Goal: Information Seeking & Learning: Learn about a topic

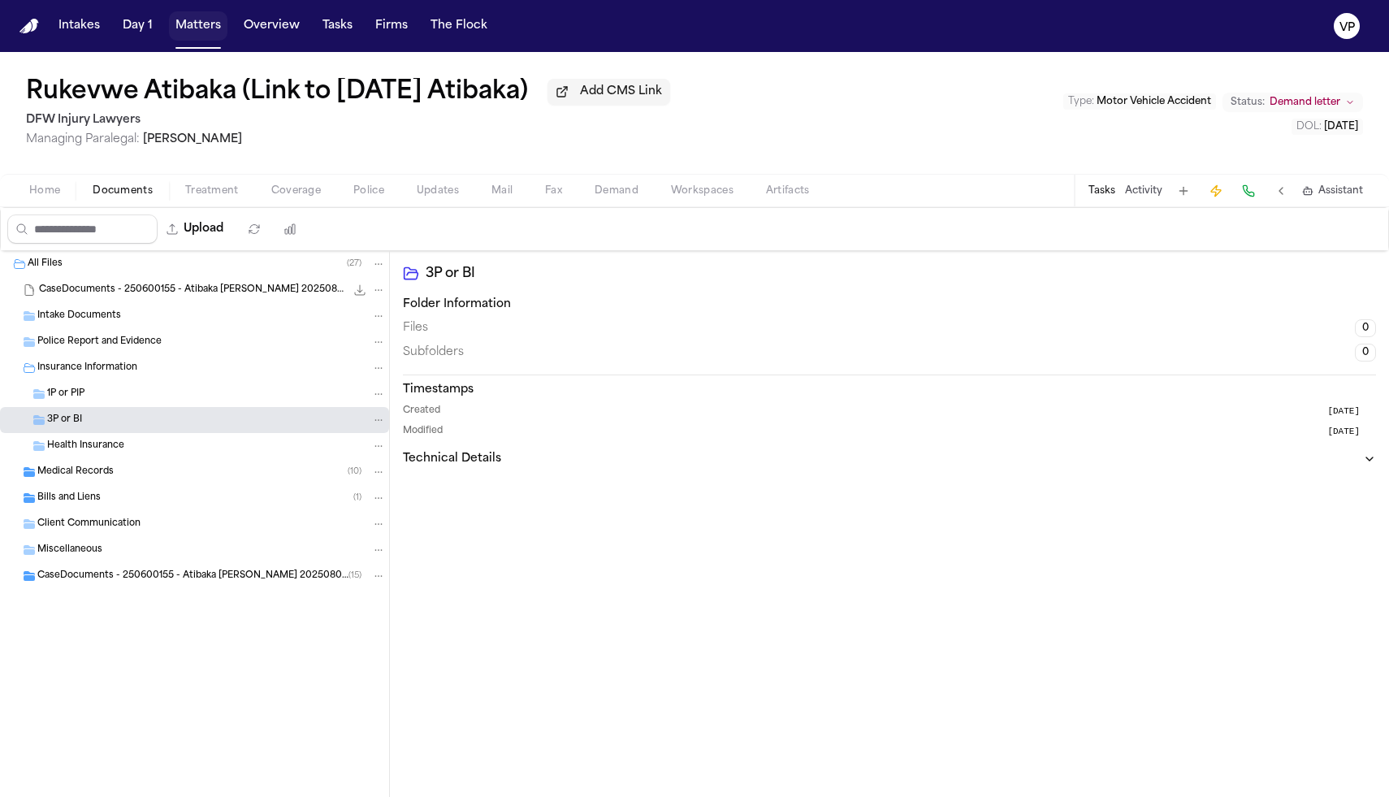
click at [195, 15] on button "Matters" at bounding box center [198, 25] width 58 height 29
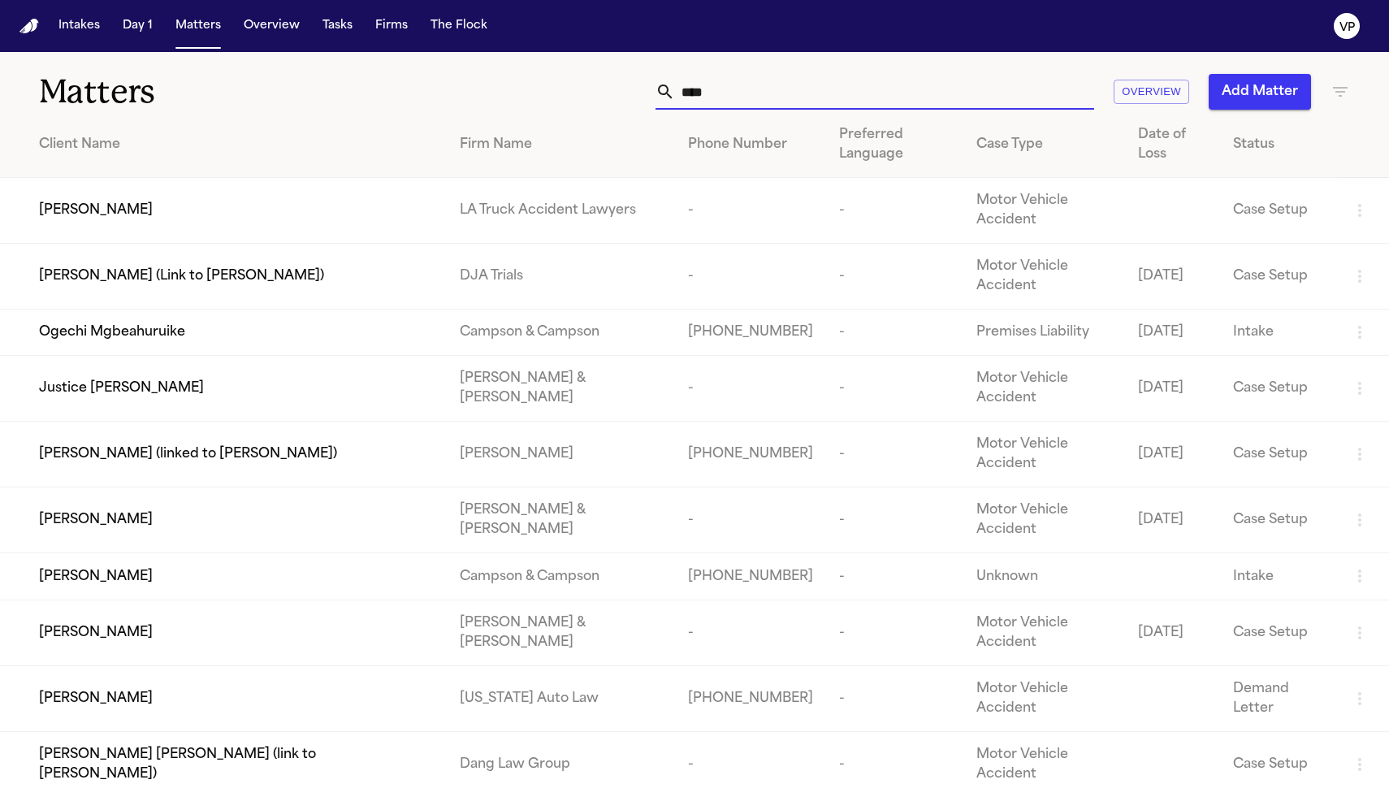
click at [723, 85] on input "****" at bounding box center [884, 92] width 419 height 36
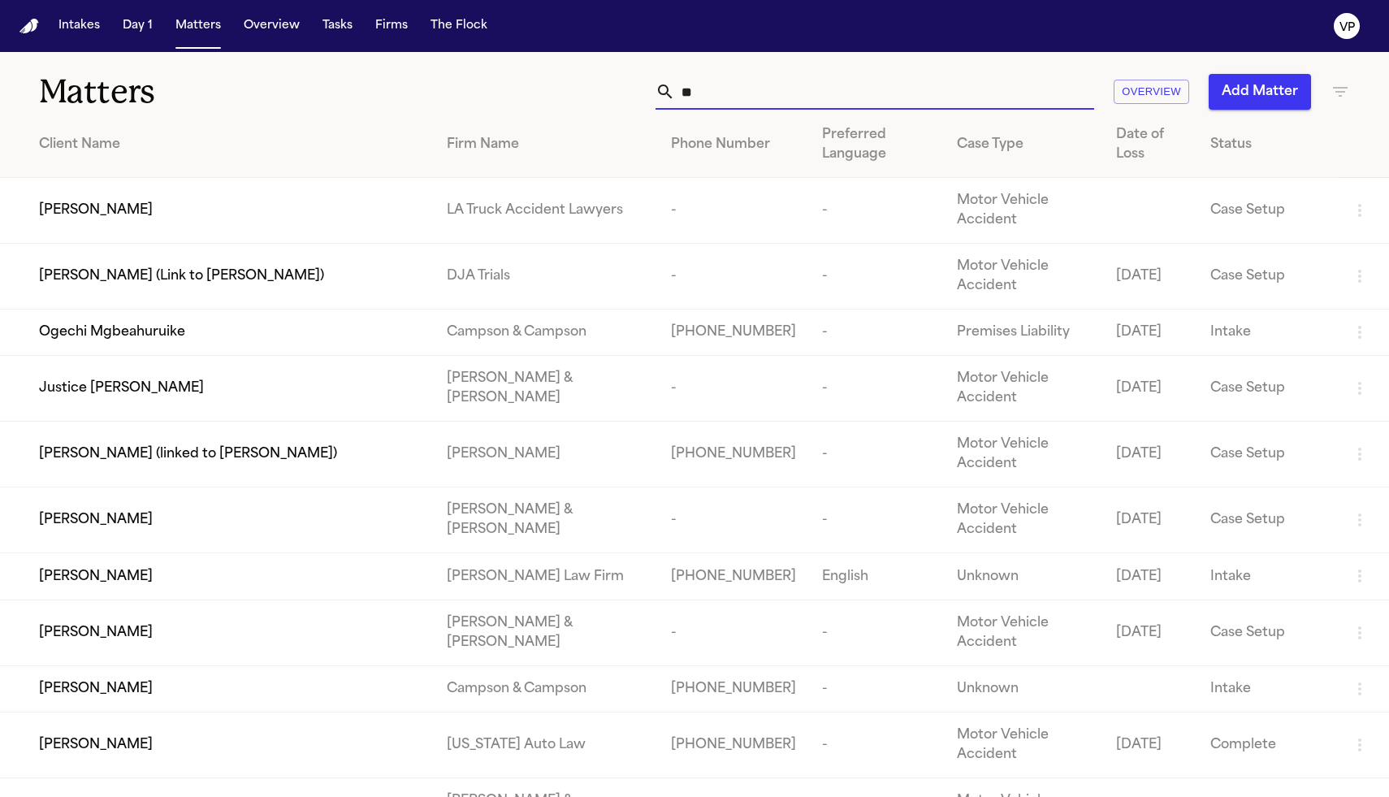
type input "*"
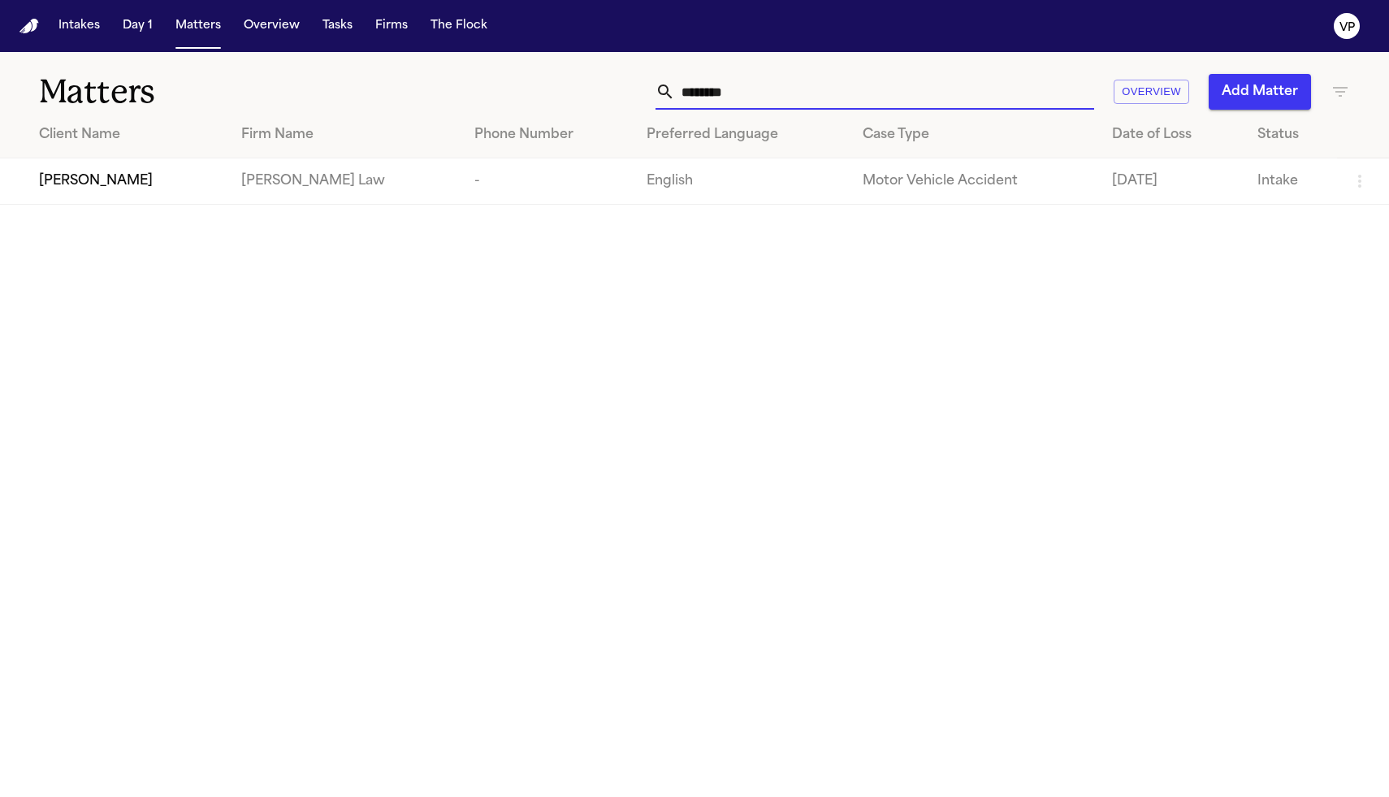
type input "********"
click at [119, 187] on span "[PERSON_NAME]" at bounding box center [96, 180] width 114 height 19
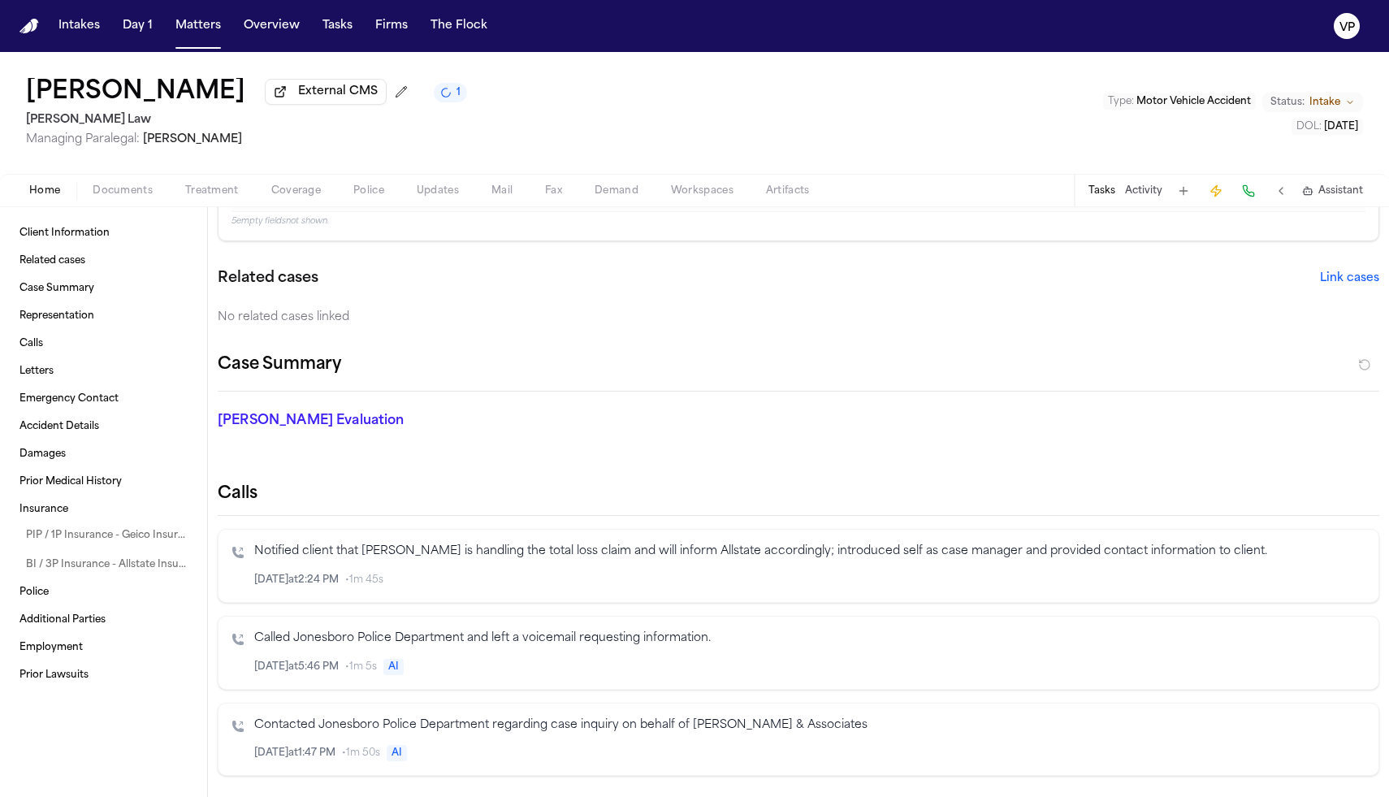
scroll to position [459, 0]
click at [285, 426] on p "[PERSON_NAME] Evaluation" at bounding box center [405, 422] width 374 height 19
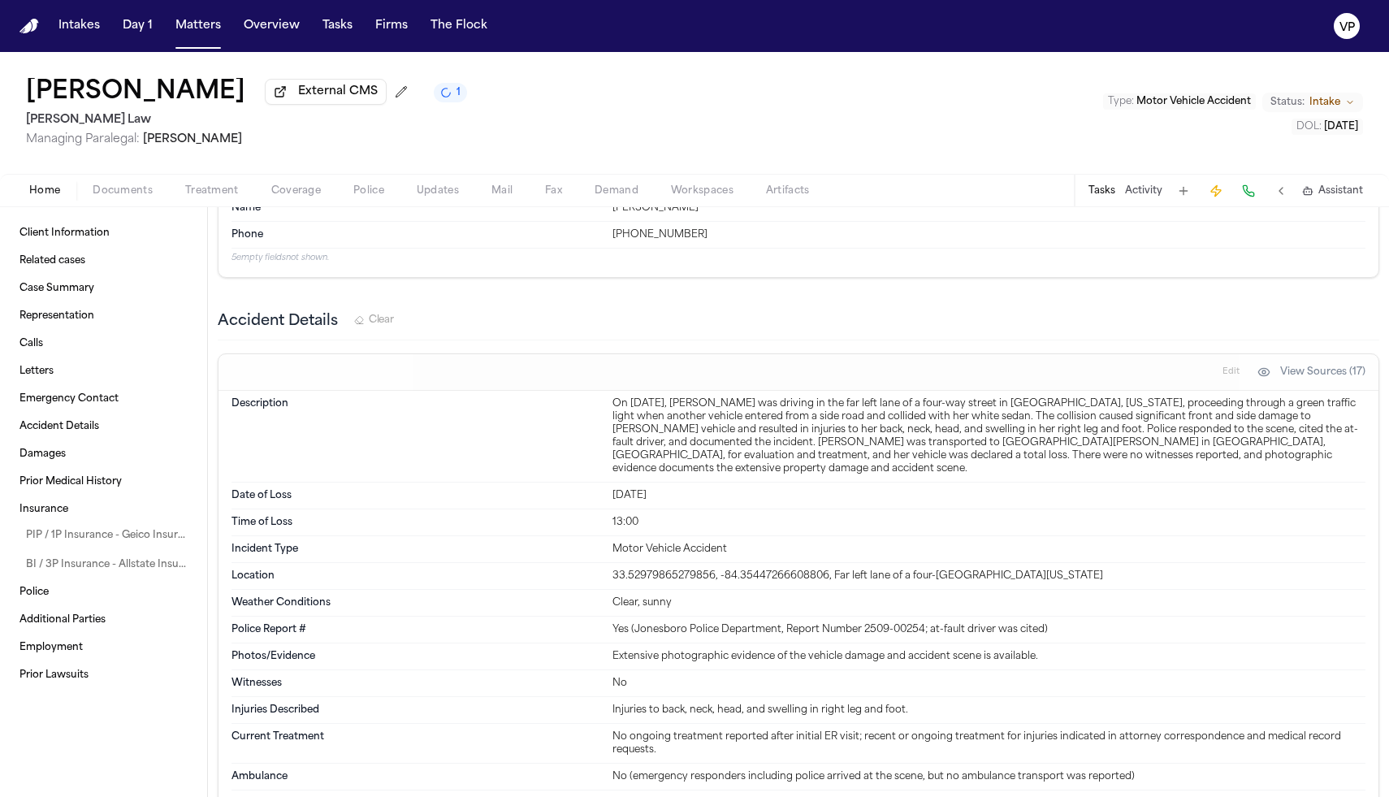
scroll to position [1334, 0]
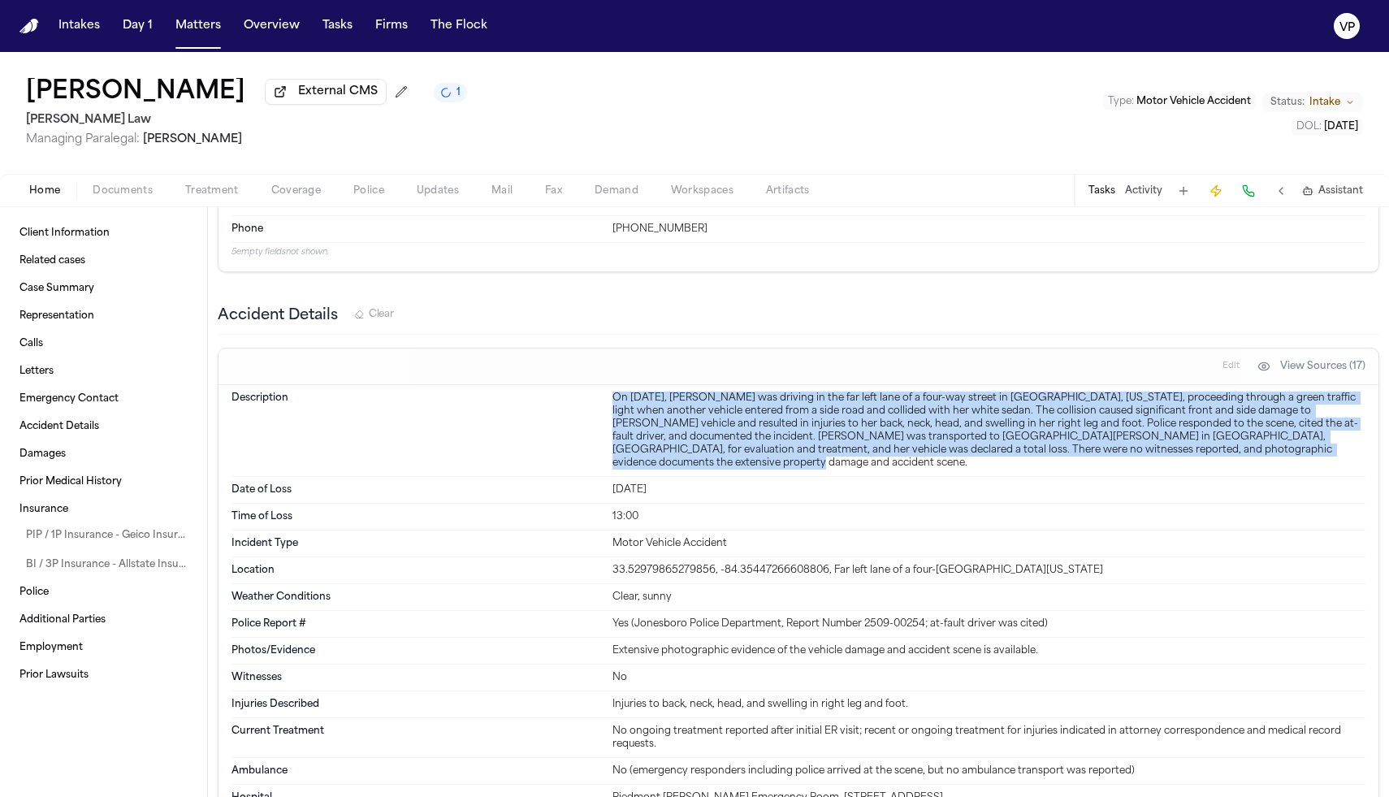
drag, startPoint x: 608, startPoint y: 396, endPoint x: 1357, endPoint y: 454, distance: 750.4
click at [1357, 454] on div "Description On [DATE], [PERSON_NAME] was driving in the far left lane of a four…" at bounding box center [799, 431] width 1134 height 92
copy div "On [DATE], [PERSON_NAME] was driving in the far left lane of a four-way street …"
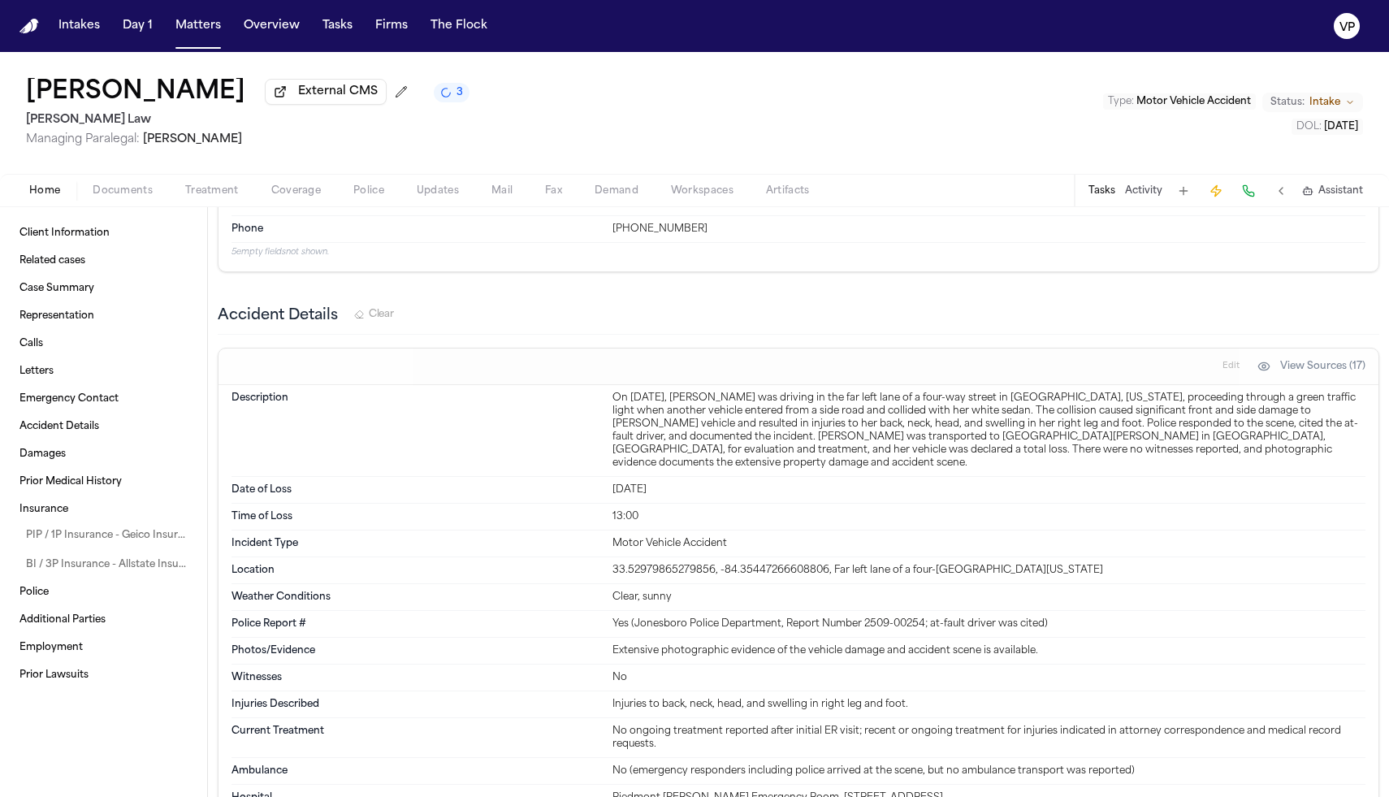
click at [638, 344] on div "Accident Details Clear Edit View Sources (17) Description On [DATE], [PERSON_NA…" at bounding box center [799, 582] width 1162 height 569
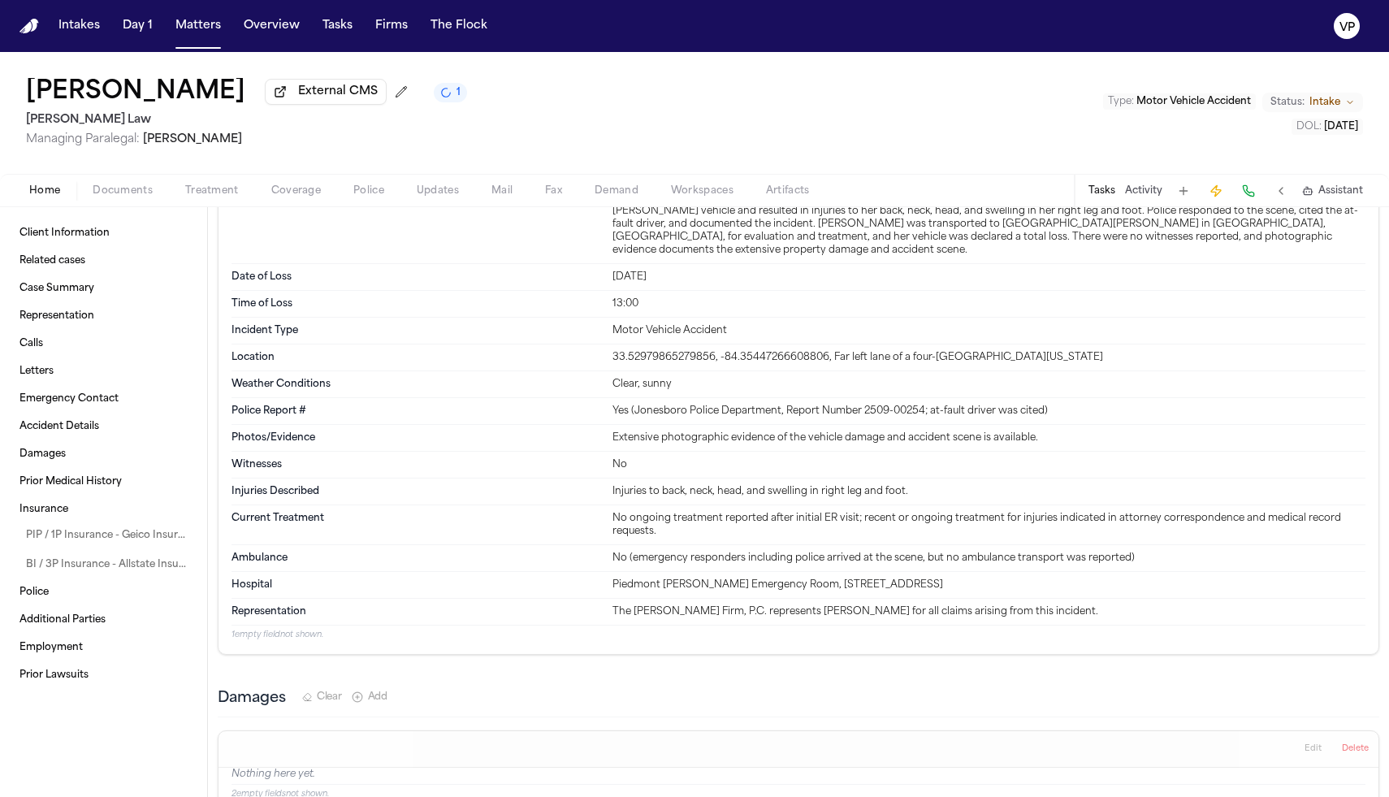
scroll to position [1547, 0]
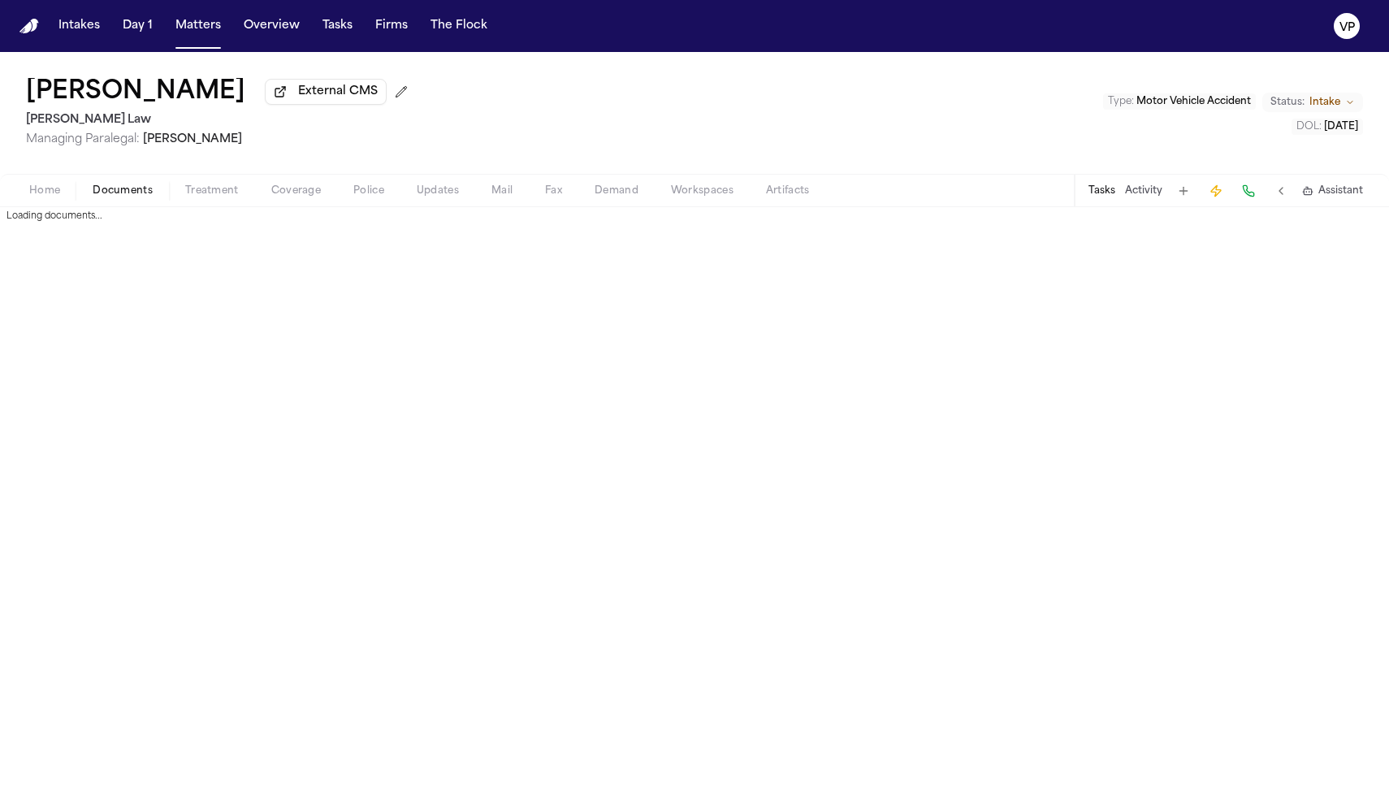
click at [111, 197] on span "Documents" at bounding box center [123, 190] width 60 height 13
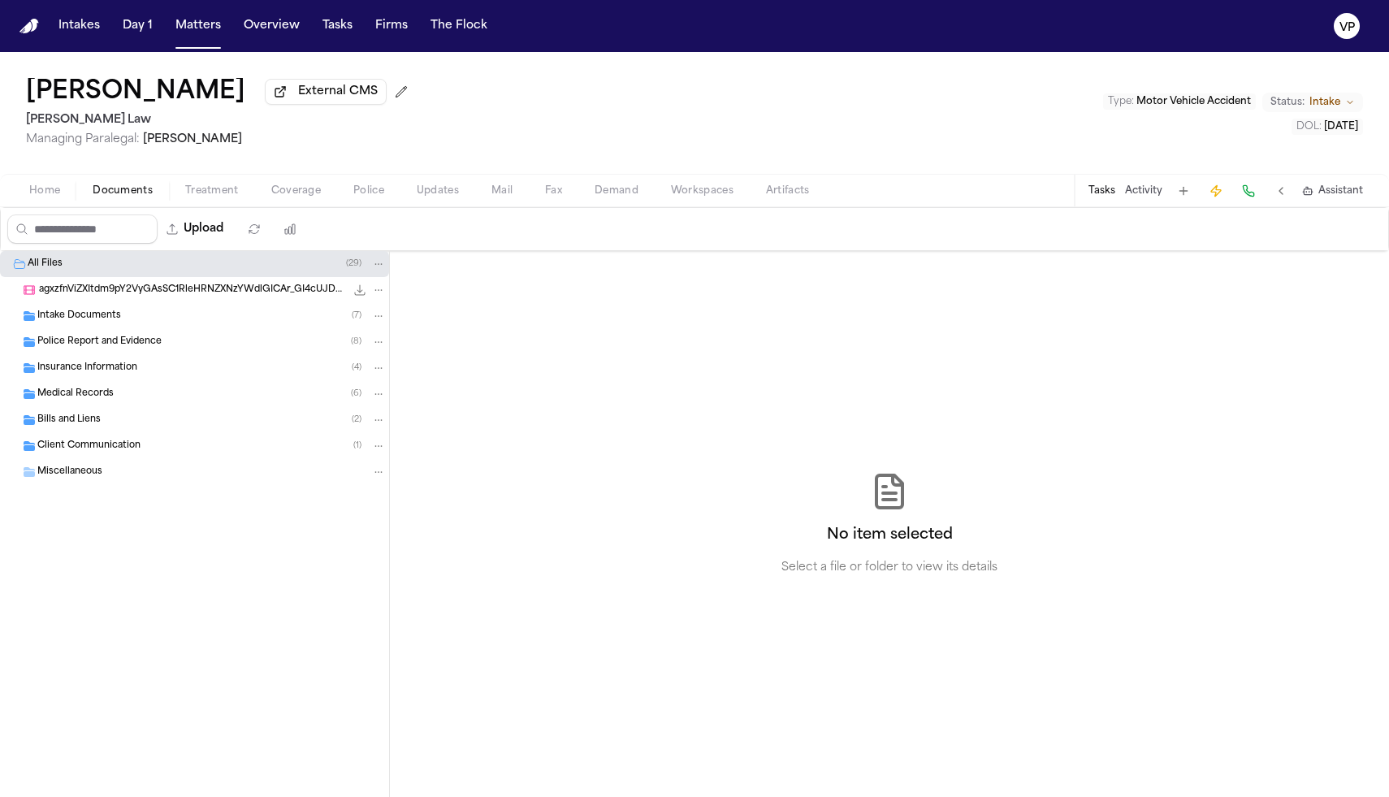
click at [117, 348] on span "Police Report and Evidence" at bounding box center [99, 342] width 124 height 14
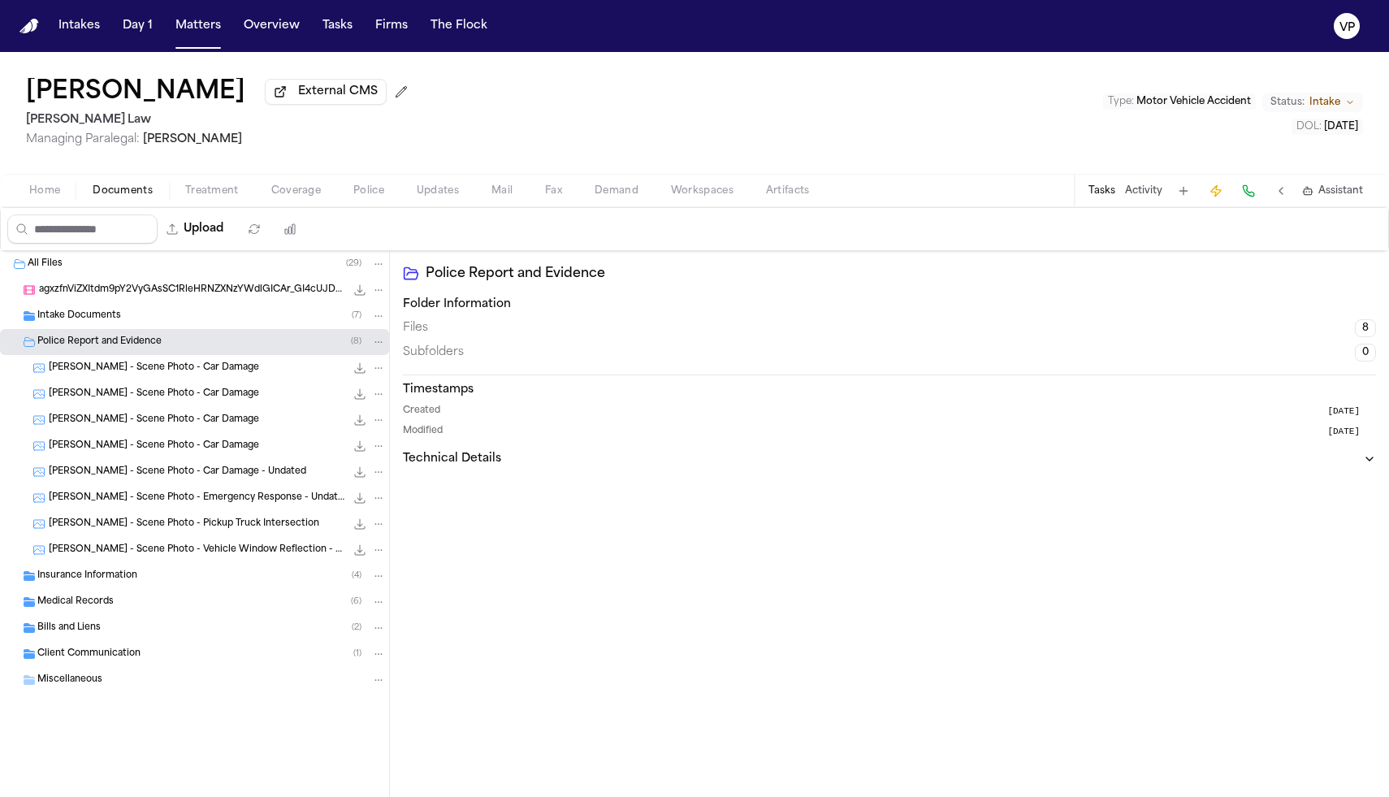
click at [45, 197] on span "Home" at bounding box center [44, 190] width 31 height 13
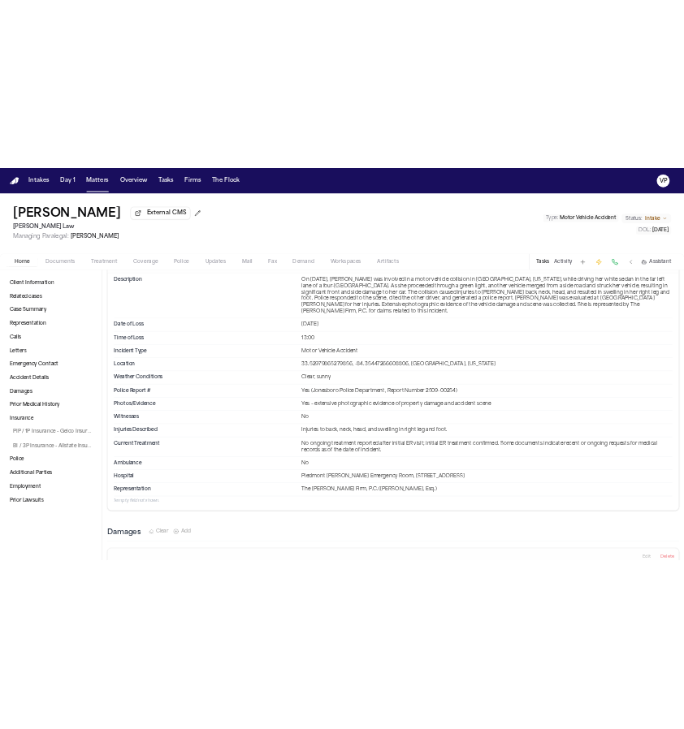
scroll to position [1508, 0]
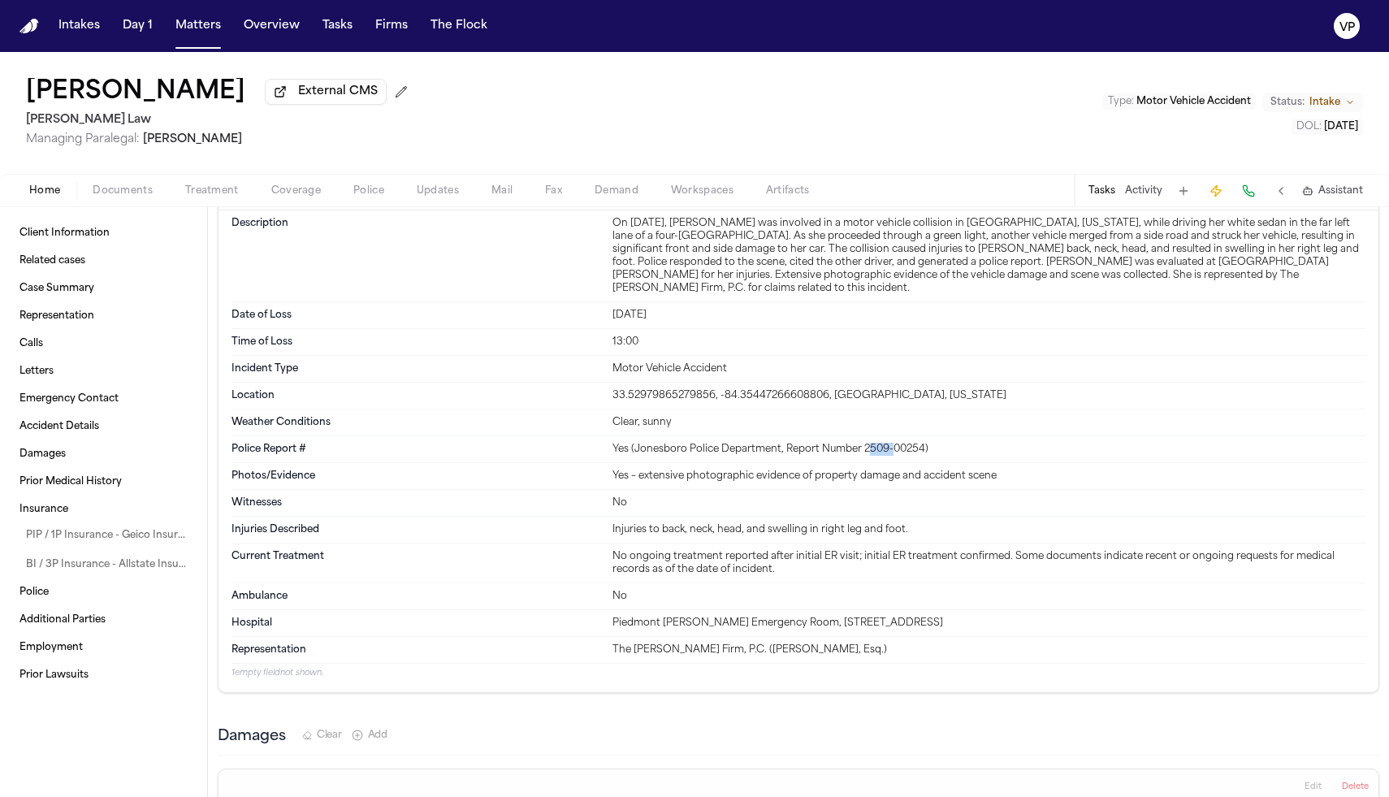
drag, startPoint x: 867, startPoint y: 456, endPoint x: 892, endPoint y: 456, distance: 25.2
click at [892, 456] on div "Yes (Jonesboro Police Department, Report Number 2509-00254)" at bounding box center [988, 449] width 753 height 13
click at [865, 452] on div "Yes (Jonesboro Police Department, Report Number 2509-00254)" at bounding box center [988, 449] width 753 height 13
drag, startPoint x: 865, startPoint y: 452, endPoint x: 922, endPoint y: 457, distance: 57.1
click at [922, 456] on div "Yes (Jonesboro Police Department, Report Number 2509-00254)" at bounding box center [988, 449] width 753 height 13
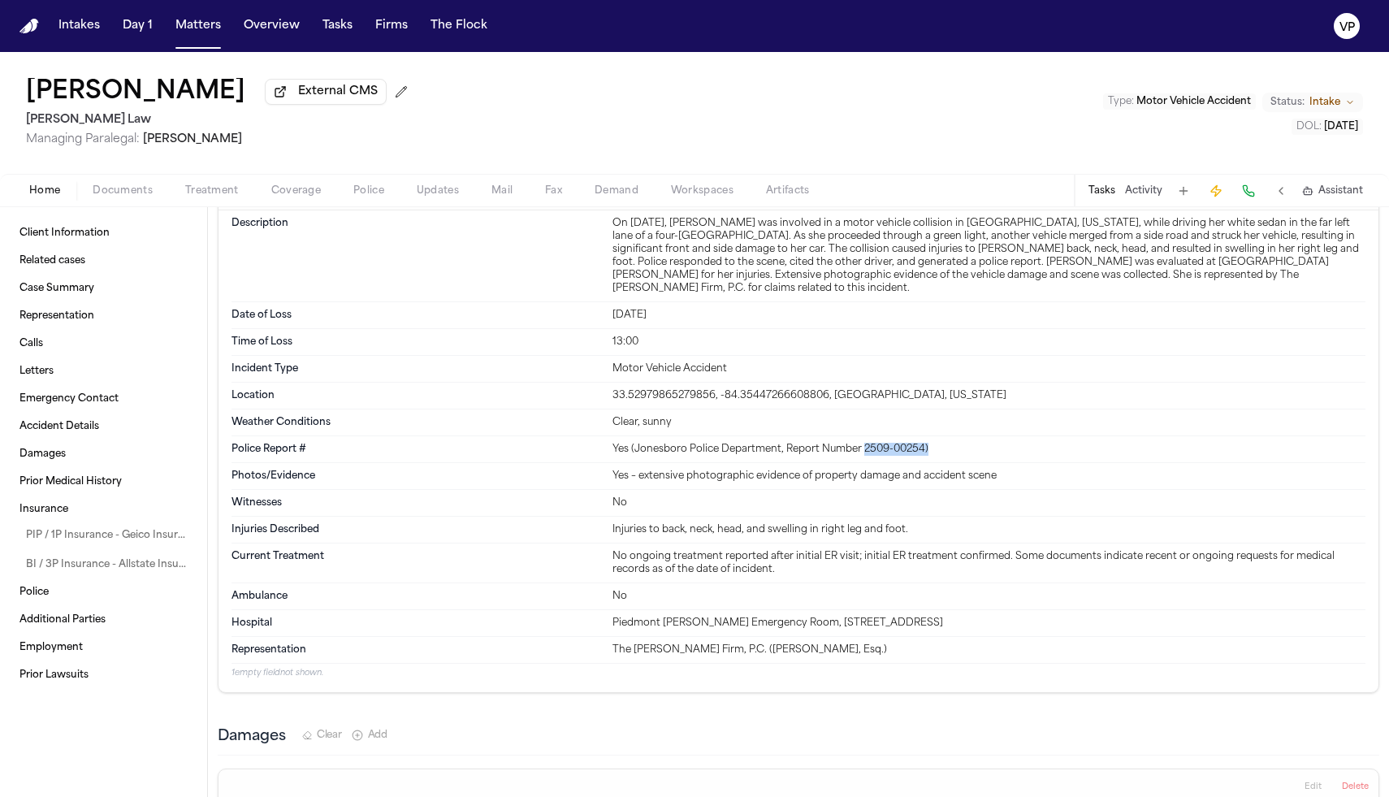
copy div "2509-00254)"
click at [843, 356] on div "Time of Loss 13:00" at bounding box center [799, 342] width 1134 height 27
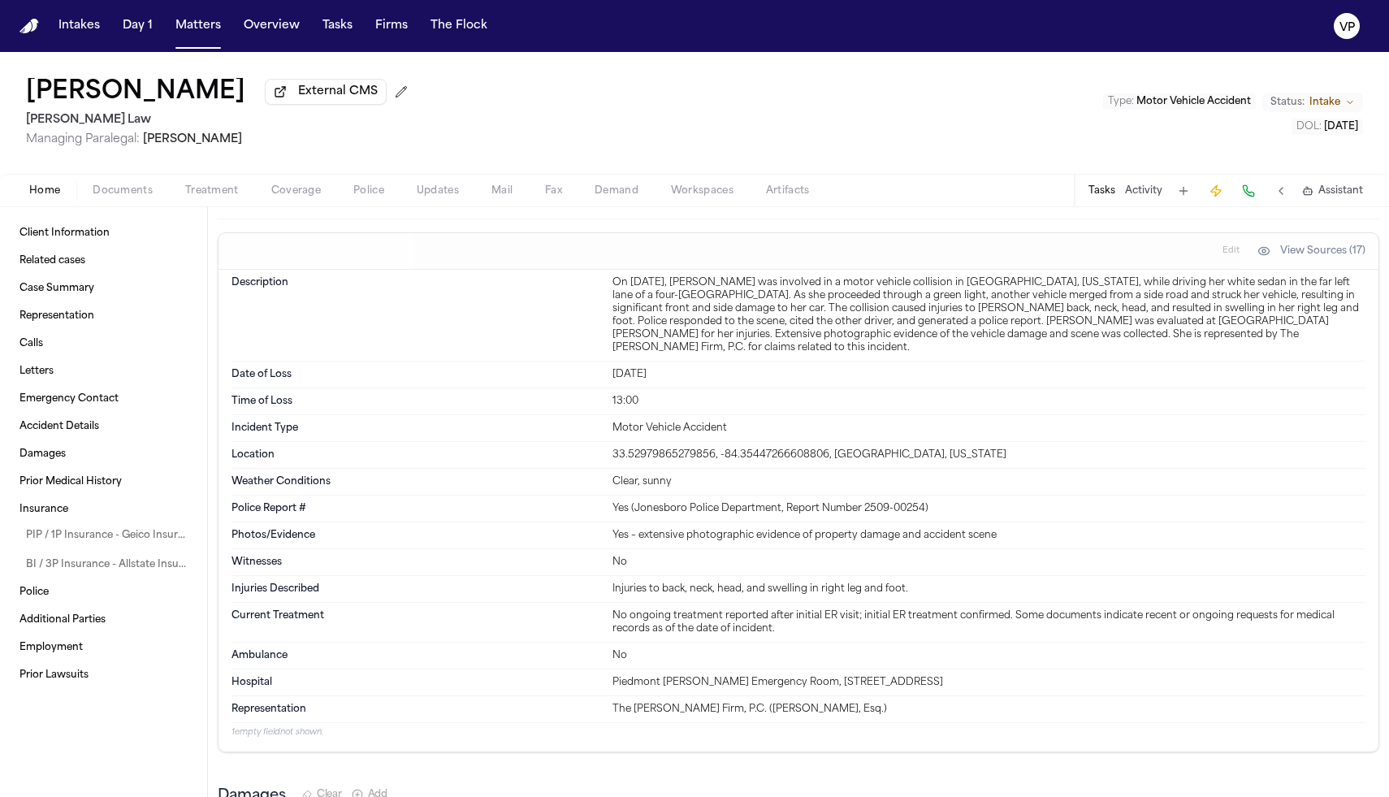
scroll to position [1436, 0]
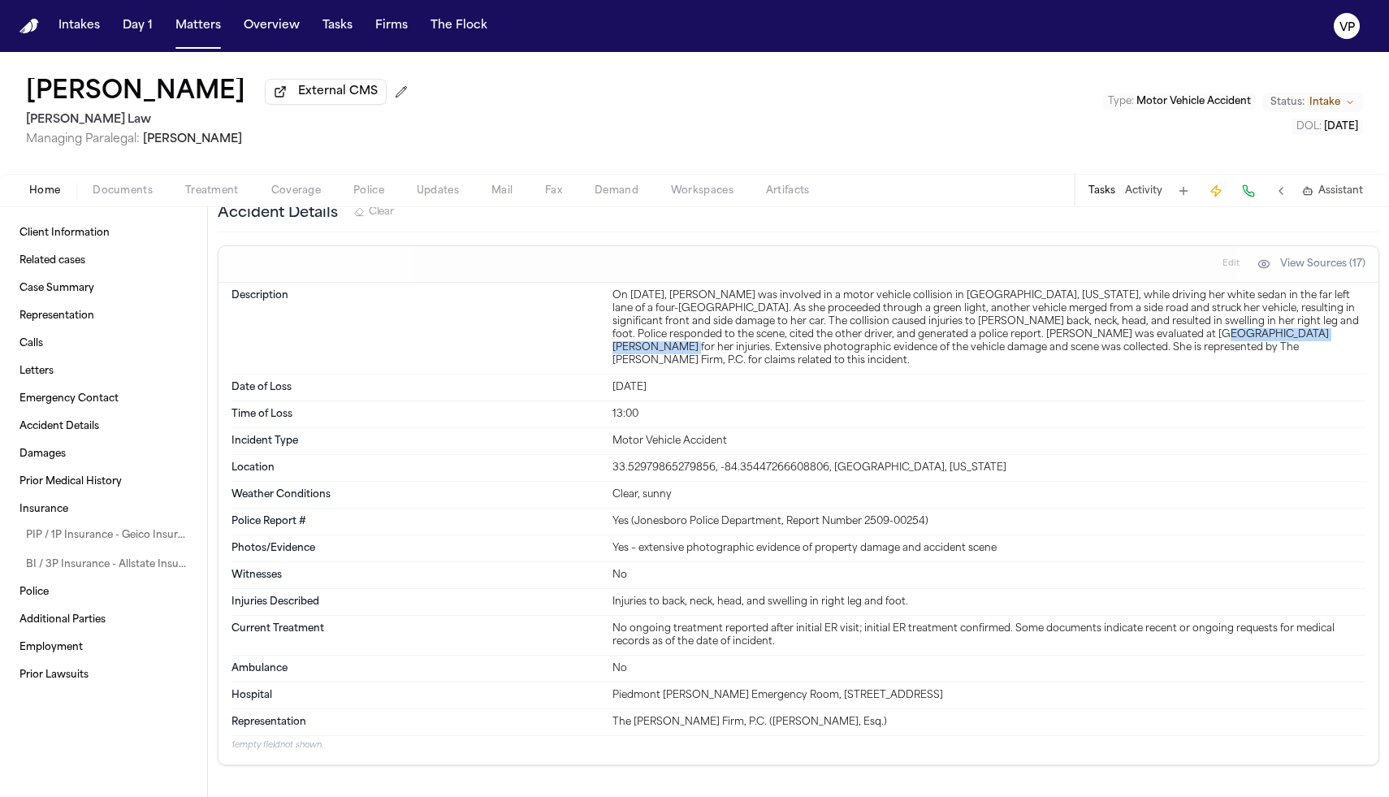
drag, startPoint x: 1154, startPoint y: 342, endPoint x: 1319, endPoint y: 344, distance: 164.9
click at [1319, 344] on div "On [DATE], [PERSON_NAME] was involved in a motor vehicle collision in [GEOGRAPH…" at bounding box center [988, 328] width 753 height 78
copy div "Piedmont [PERSON_NAME] Emergency Room"
click at [816, 326] on div "On [DATE], [PERSON_NAME] was involved in a motor vehicle collision in [GEOGRAPH…" at bounding box center [988, 328] width 753 height 78
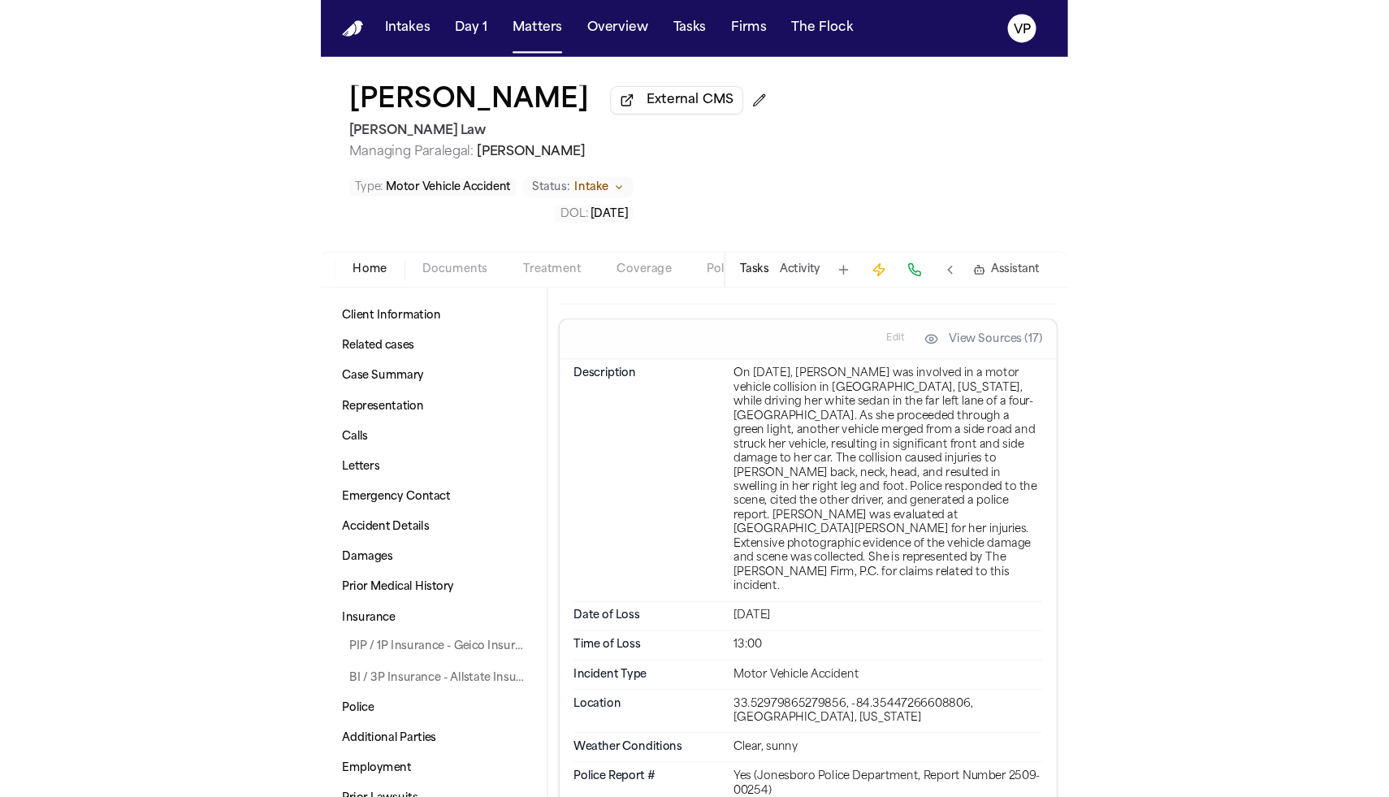
scroll to position [1446, 0]
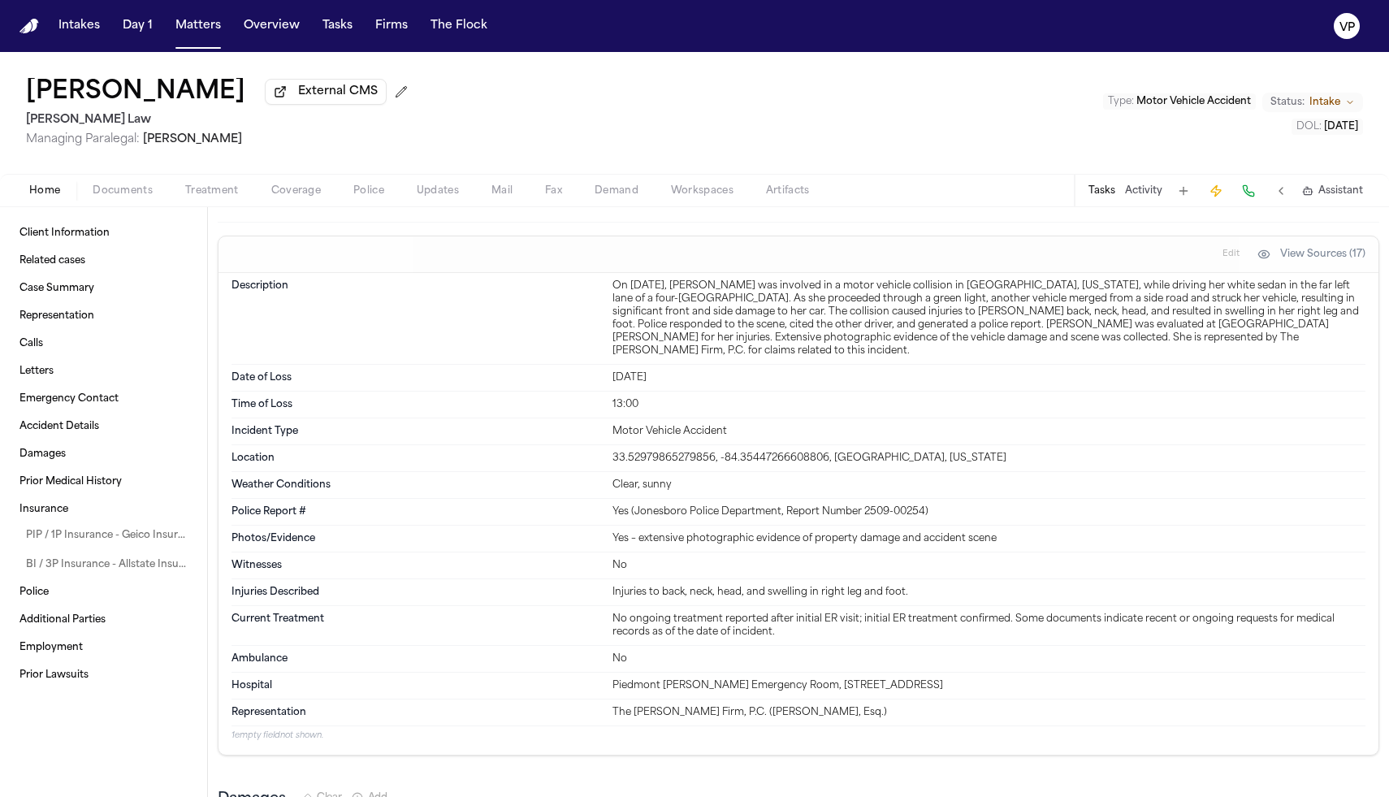
click at [682, 100] on div "[PERSON_NAME] External CMS [PERSON_NAME] Law Managing Paralegal: [PERSON_NAME] …" at bounding box center [694, 113] width 1389 height 122
click at [106, 197] on span "Documents" at bounding box center [123, 190] width 60 height 13
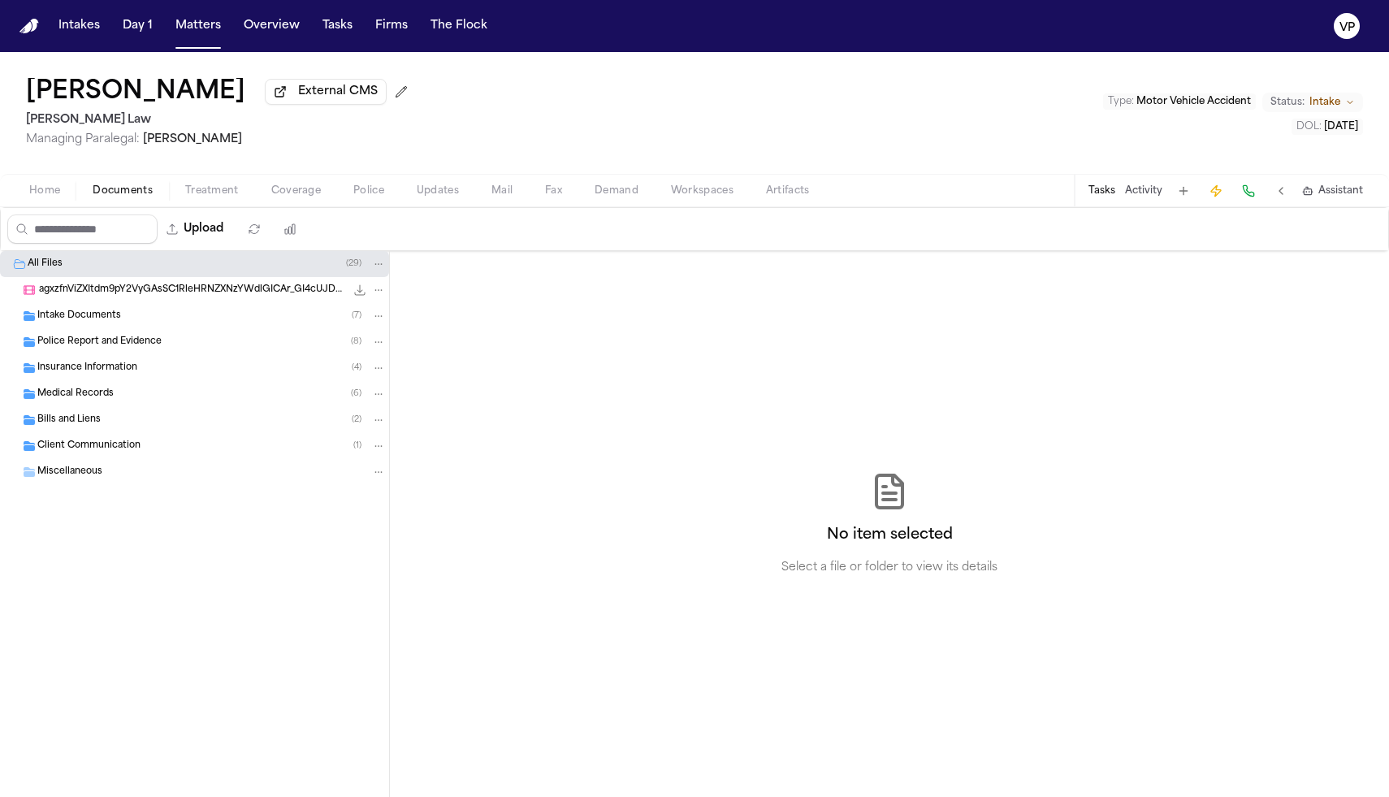
click at [135, 355] on div "Police Report and Evidence ( 8 )" at bounding box center [194, 342] width 389 height 26
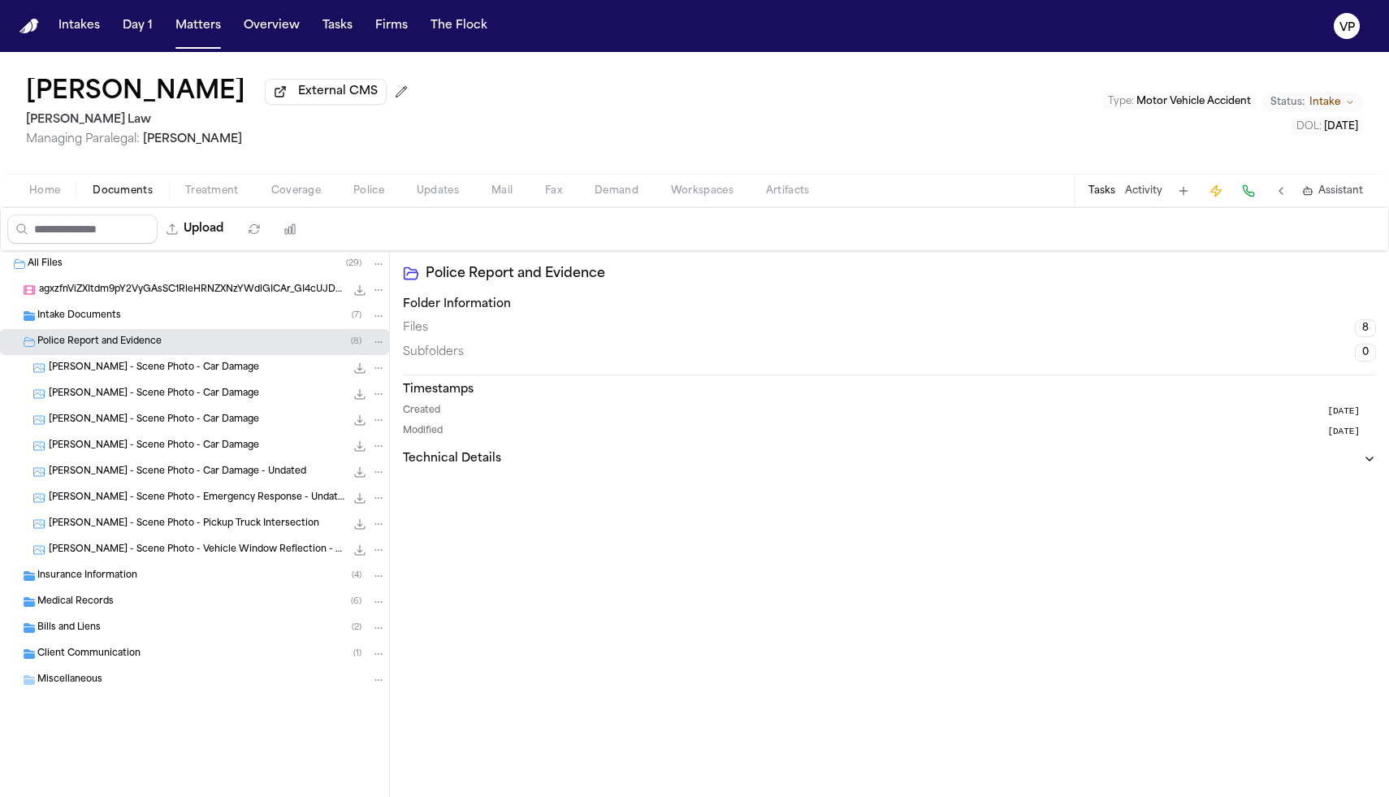
click at [149, 376] on div "[PERSON_NAME] - Scene Photo - Car Damage 34.6 KB • JPG" at bounding box center [217, 368] width 337 height 16
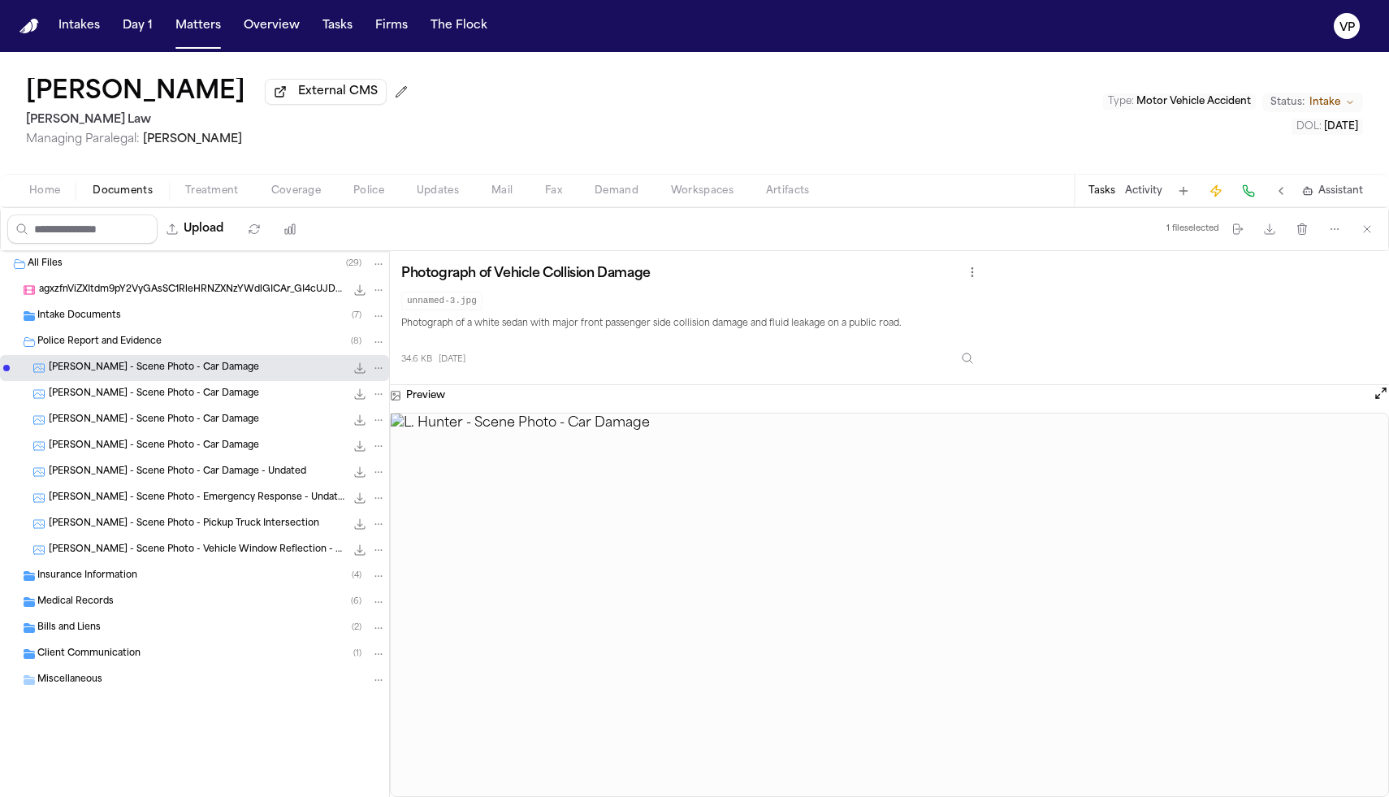
click at [187, 413] on div "[PERSON_NAME] - Scene Photo - Car Damage 30.3 KB • JPG" at bounding box center [194, 420] width 389 height 26
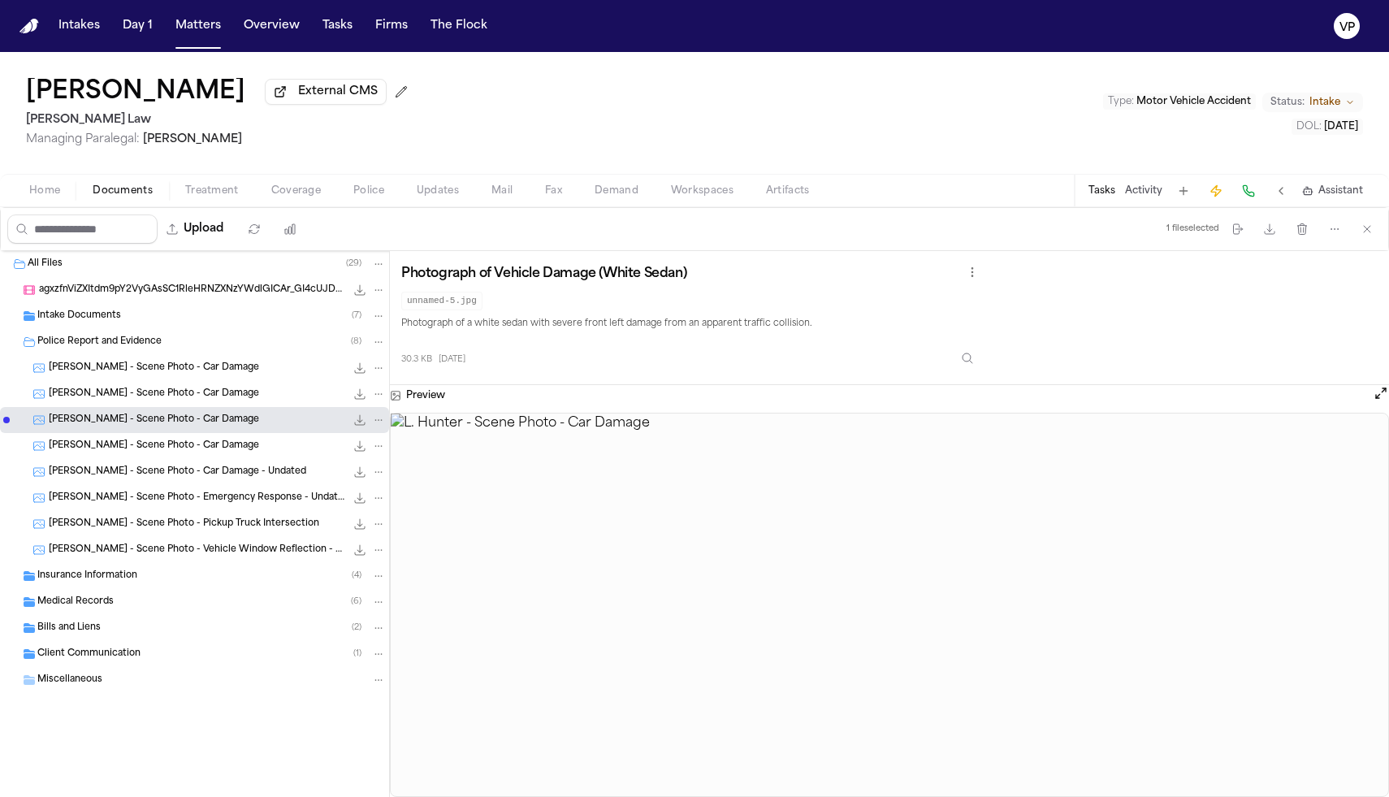
click at [187, 400] on span "[PERSON_NAME] - Scene Photo - Car Damage" at bounding box center [154, 394] width 210 height 14
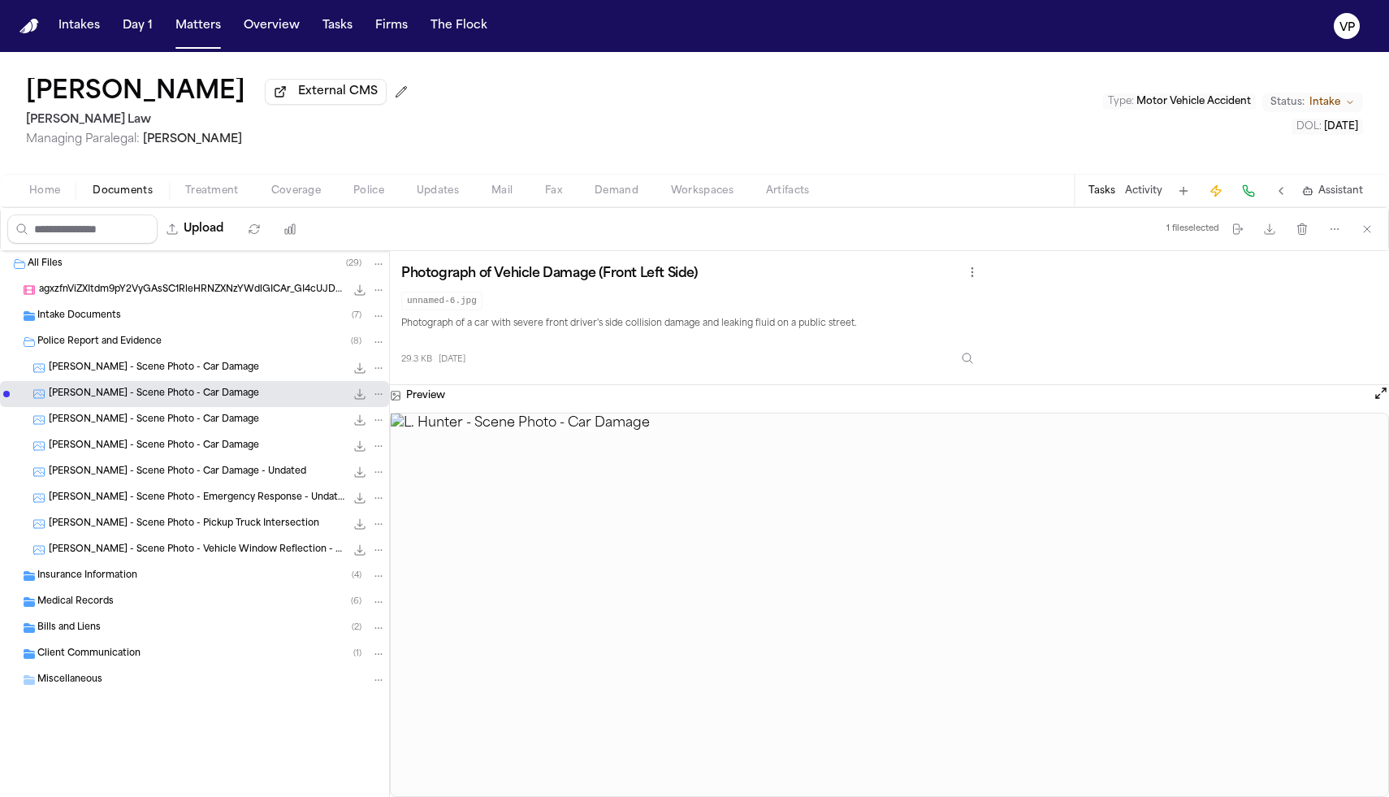
click at [192, 442] on div "[PERSON_NAME] - Scene Photo - Car Damage 27.2 KB • JPG" at bounding box center [217, 446] width 337 height 16
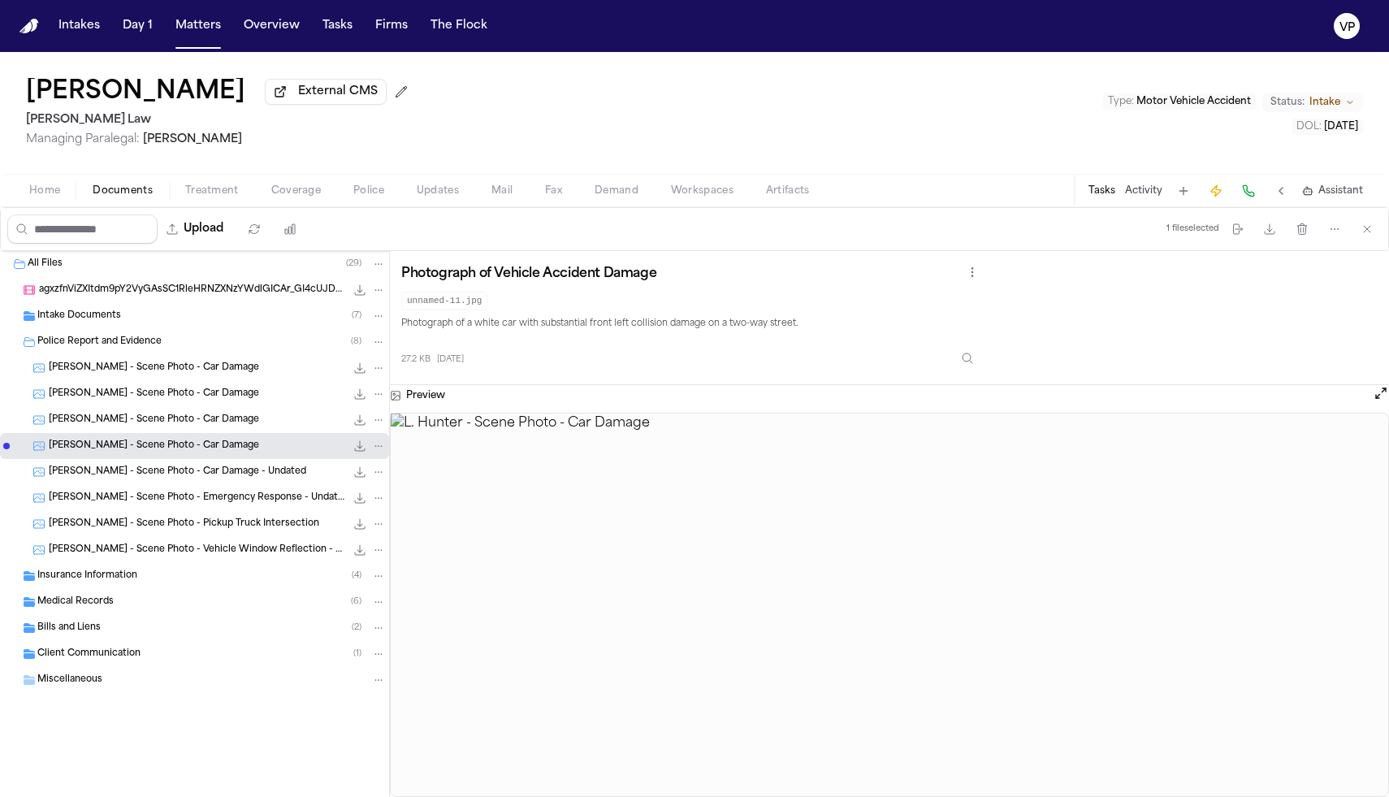
click at [185, 474] on span "[PERSON_NAME] - Scene Photo - Car Damage - Undated" at bounding box center [177, 472] width 257 height 14
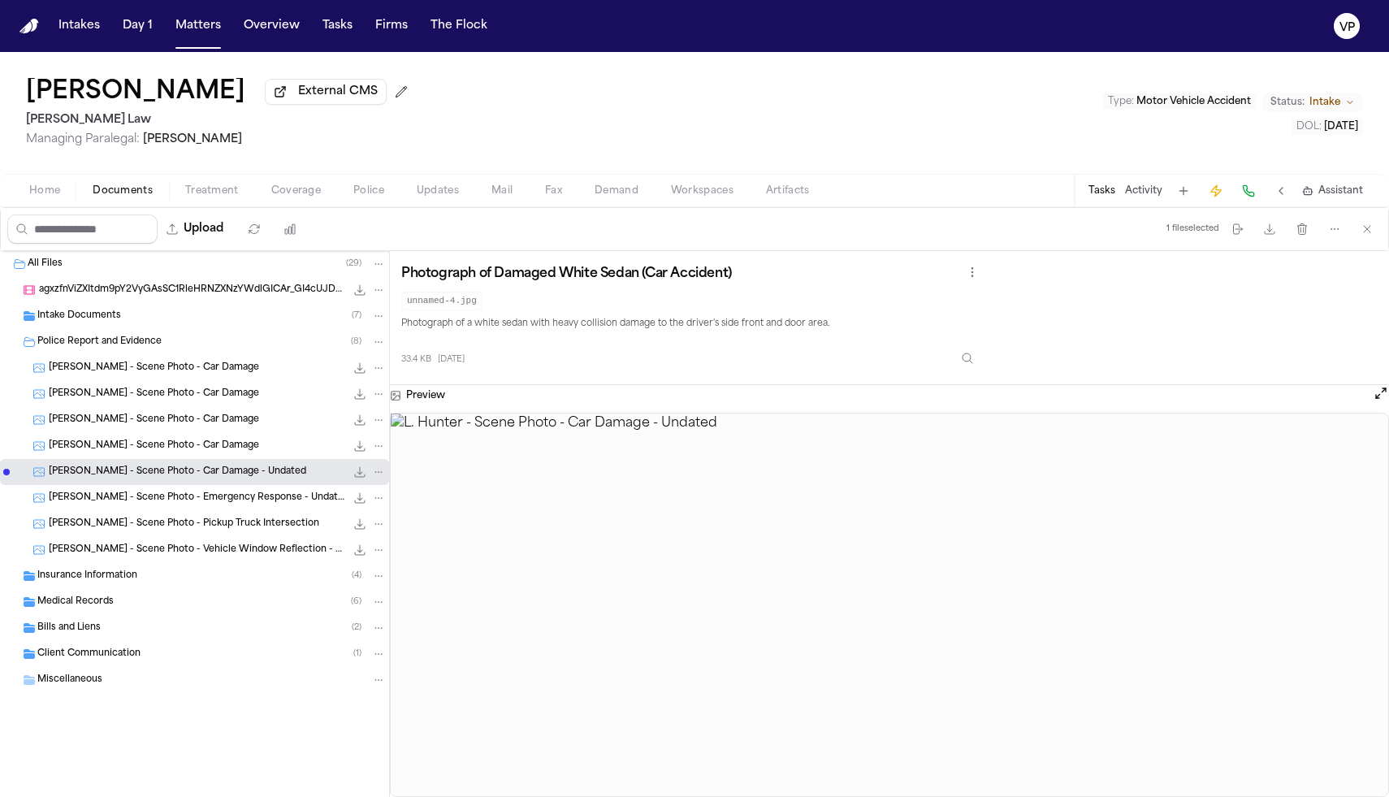
click at [193, 422] on span "[PERSON_NAME] - Scene Photo - Car Damage" at bounding box center [154, 420] width 210 height 14
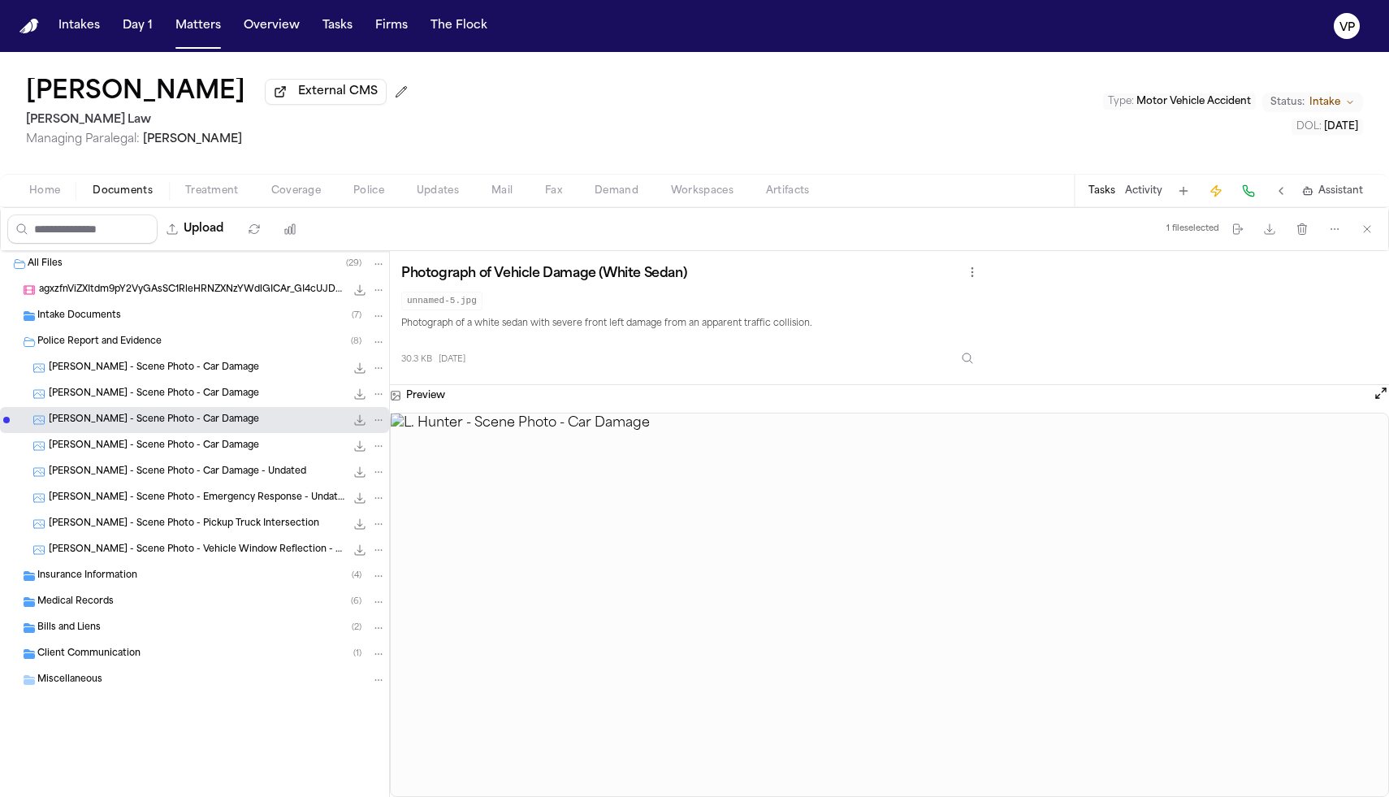
click at [50, 195] on span "Home" at bounding box center [44, 190] width 31 height 13
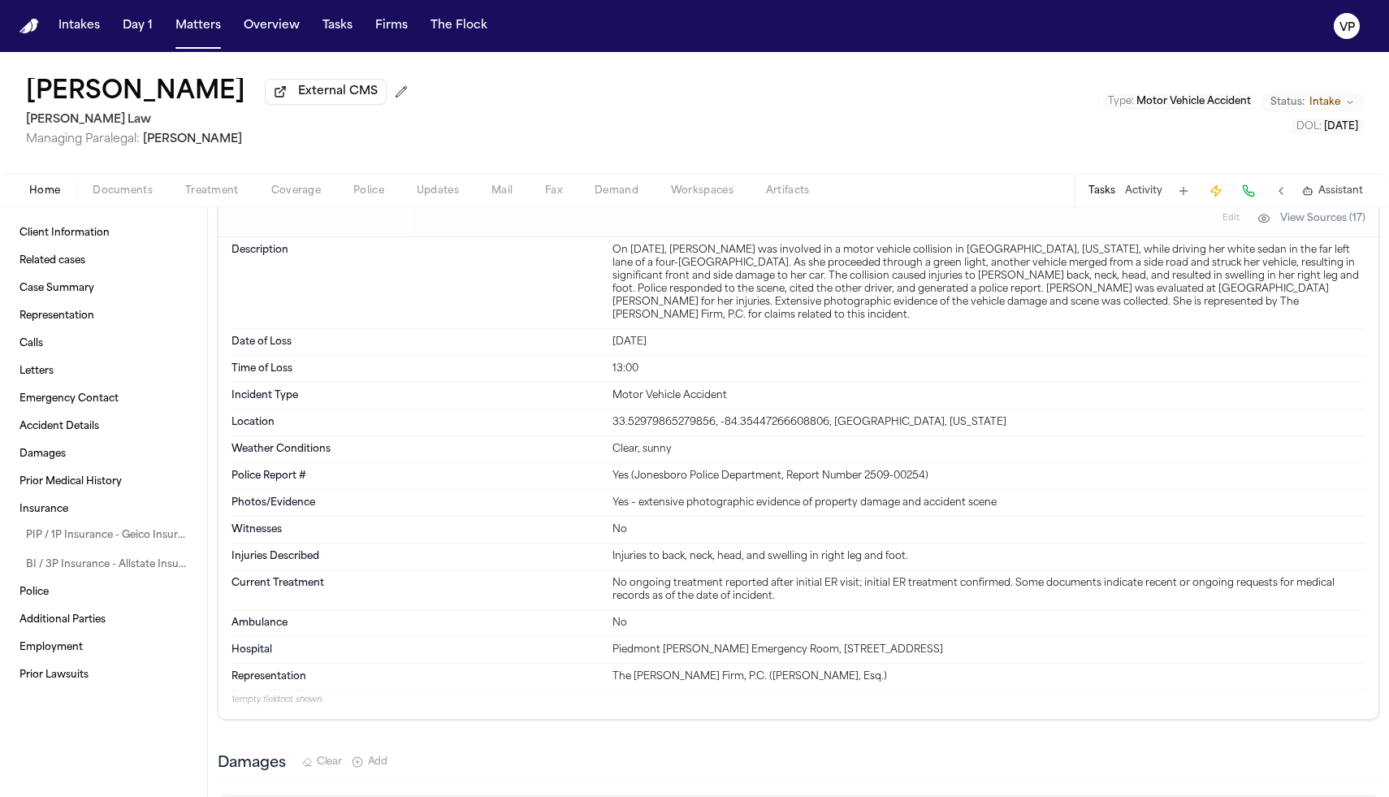
scroll to position [1413, 0]
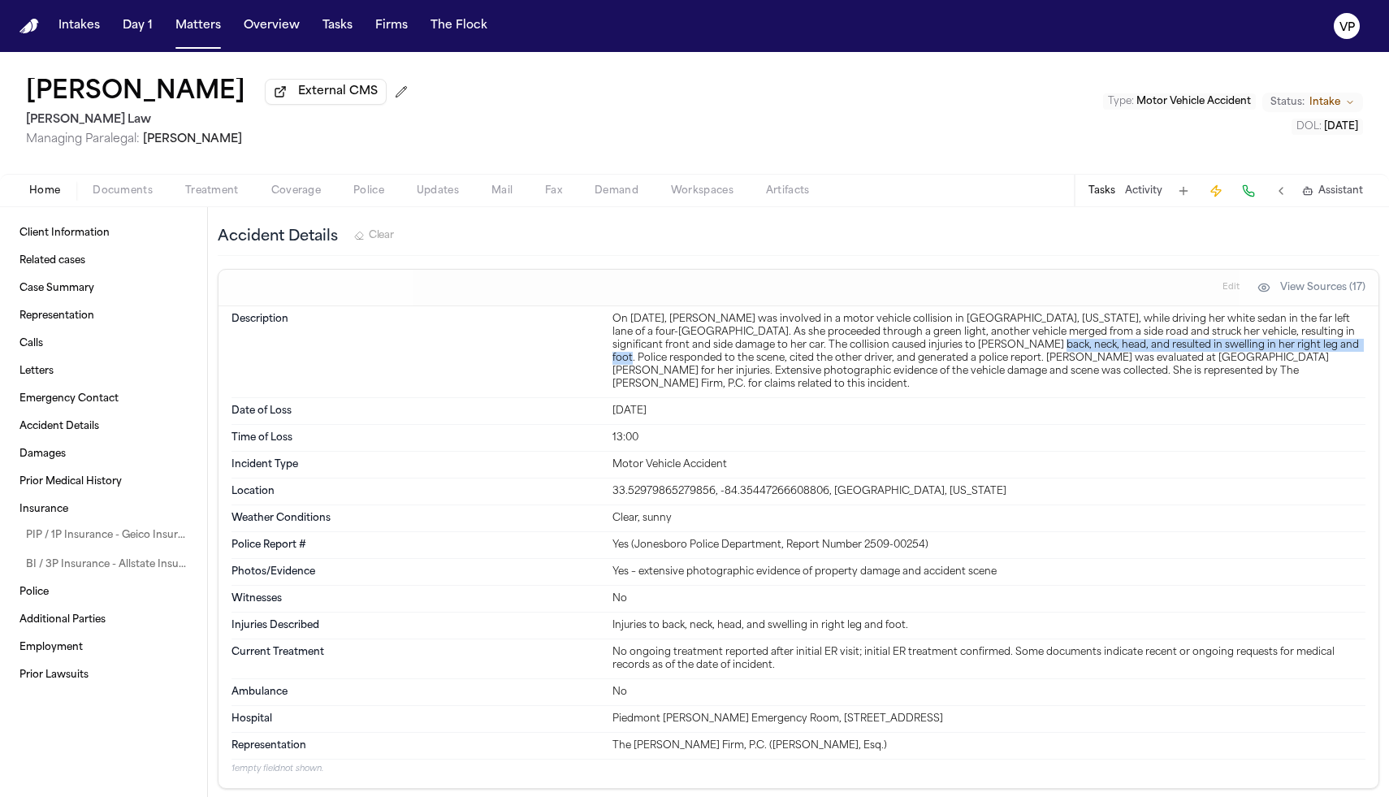
drag, startPoint x: 967, startPoint y: 352, endPoint x: 1279, endPoint y: 353, distance: 311.9
click at [1279, 353] on div "On [DATE], [PERSON_NAME] was involved in a motor vehicle collision in [GEOGRAPH…" at bounding box center [988, 352] width 753 height 78
copy div "back, neck, head, and resulted in swelling in her right leg and foot"
click at [315, 205] on div "Home Documents Treatment Coverage Police Updates Mail Fax Demand Workspaces Art…" at bounding box center [694, 190] width 1389 height 32
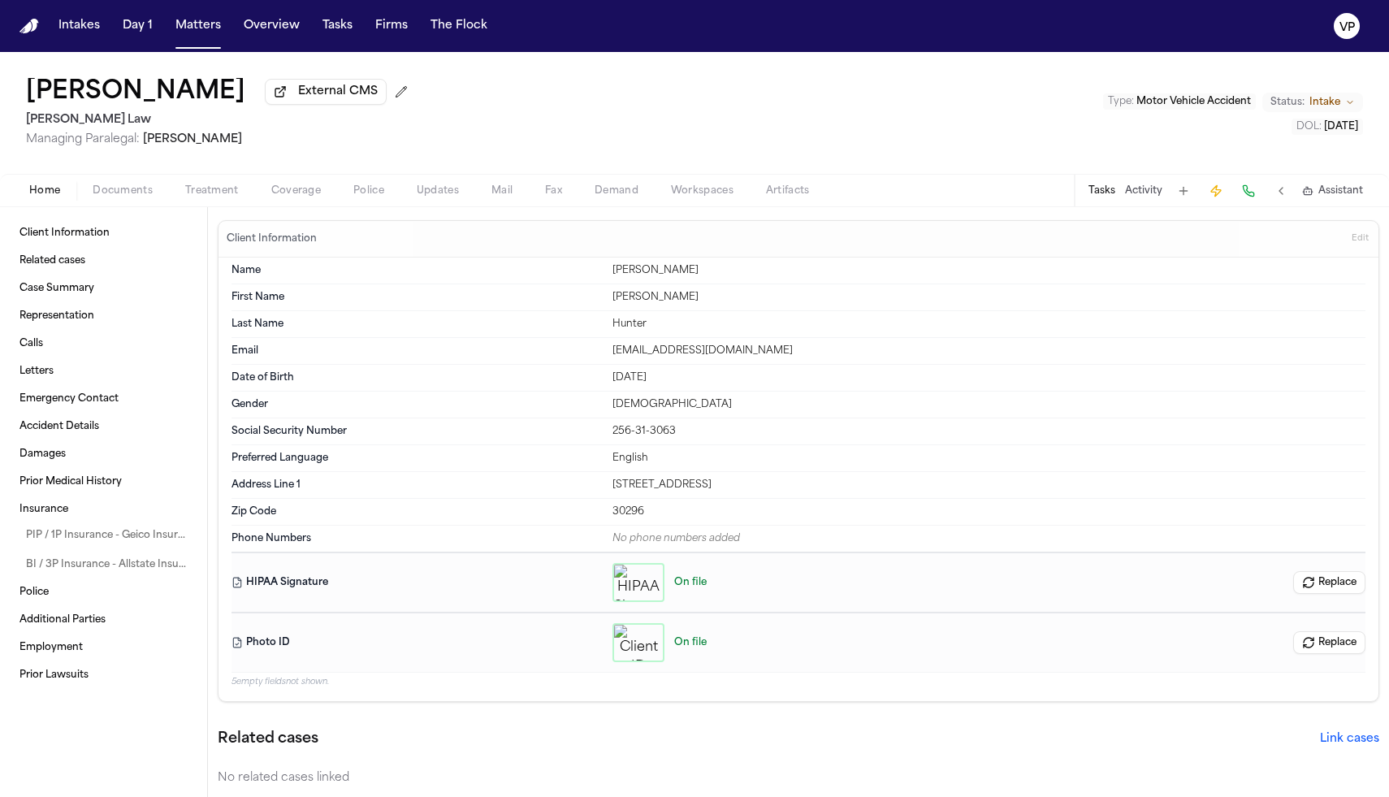
click at [313, 201] on button "Coverage" at bounding box center [296, 190] width 82 height 19
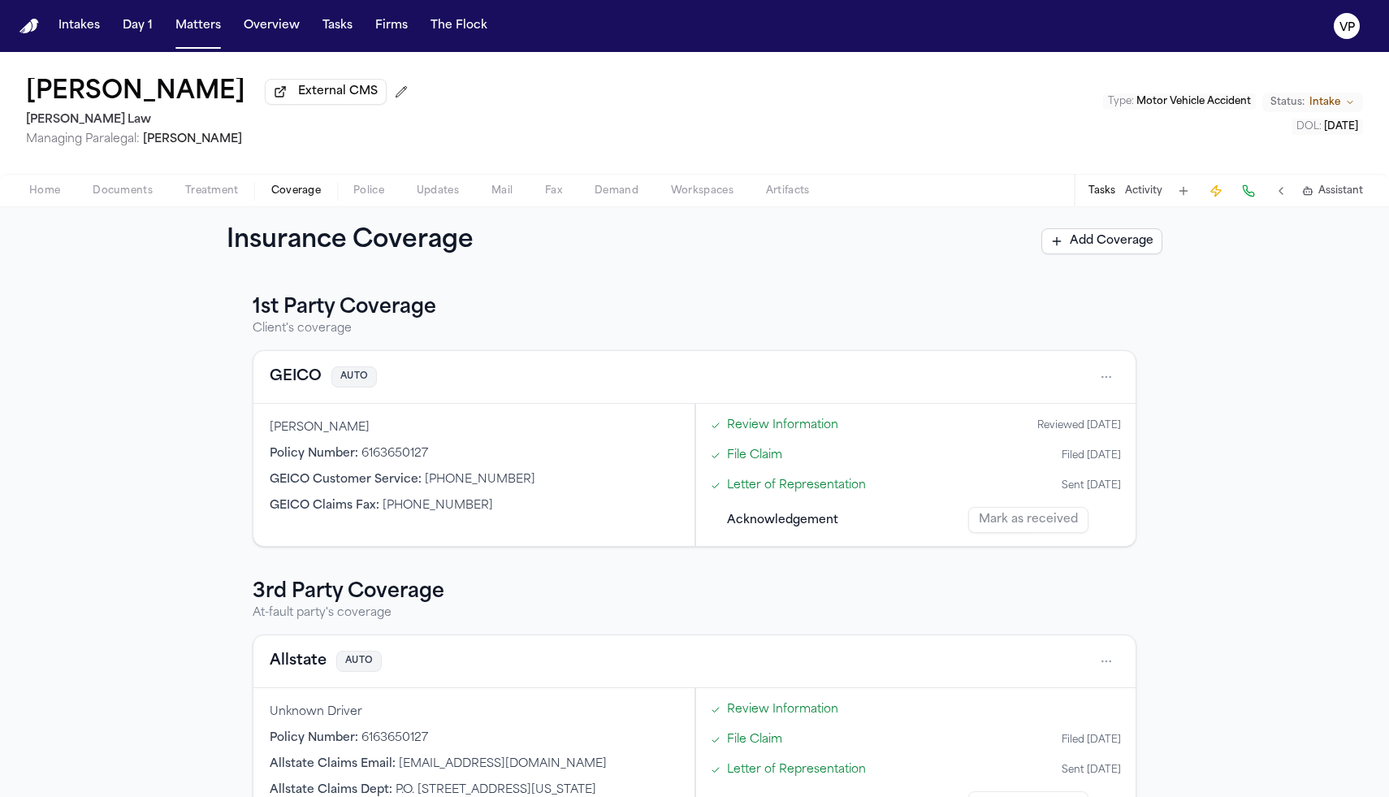
scroll to position [57, 0]
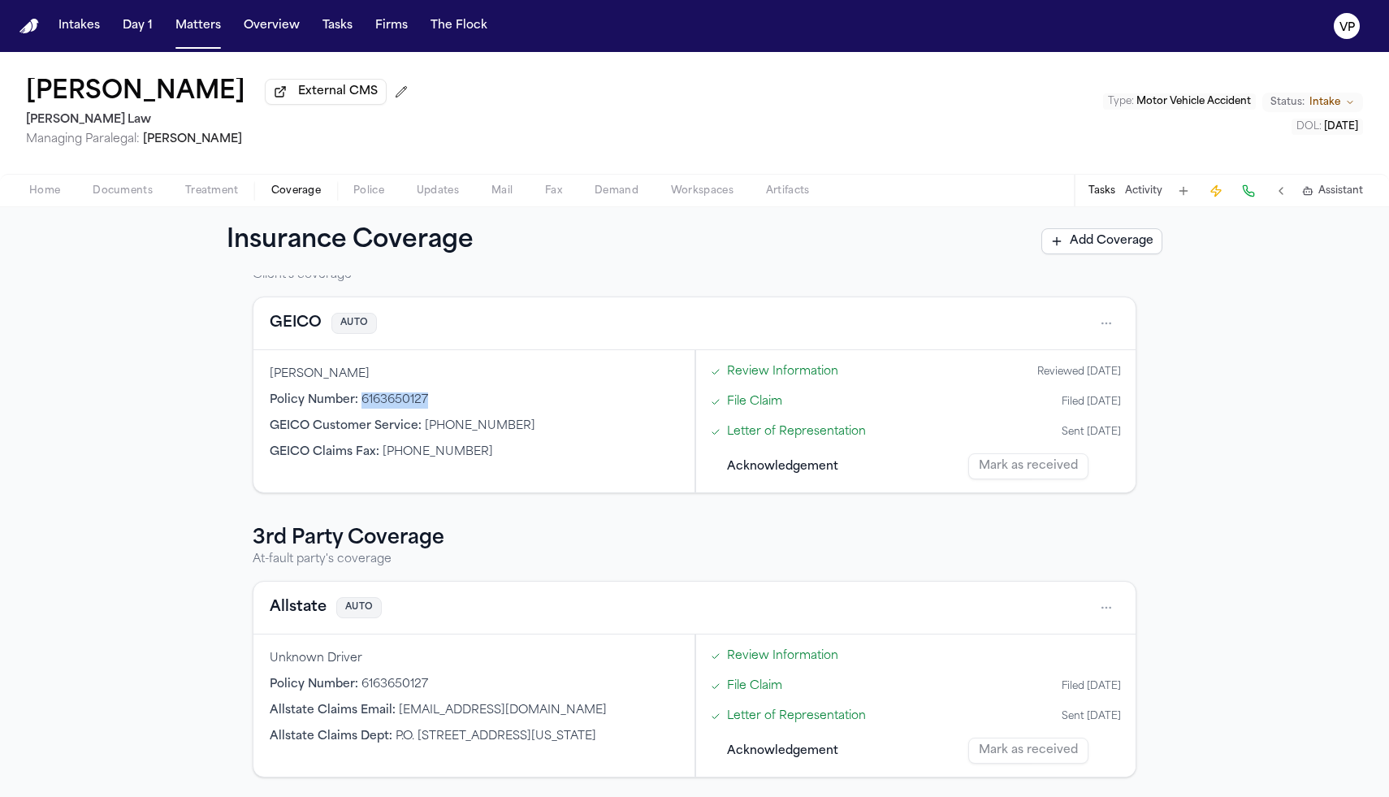
drag, startPoint x: 431, startPoint y: 396, endPoint x: 362, endPoint y: 400, distance: 69.2
click at [362, 400] on div "Policy Number : 6163650127" at bounding box center [474, 400] width 409 height 16
copy span "6163650127"
click at [625, 450] on div "GEICO Claims Fax : [PHONE_NUMBER]" at bounding box center [474, 452] width 409 height 16
click at [143, 197] on span "Documents" at bounding box center [123, 190] width 60 height 13
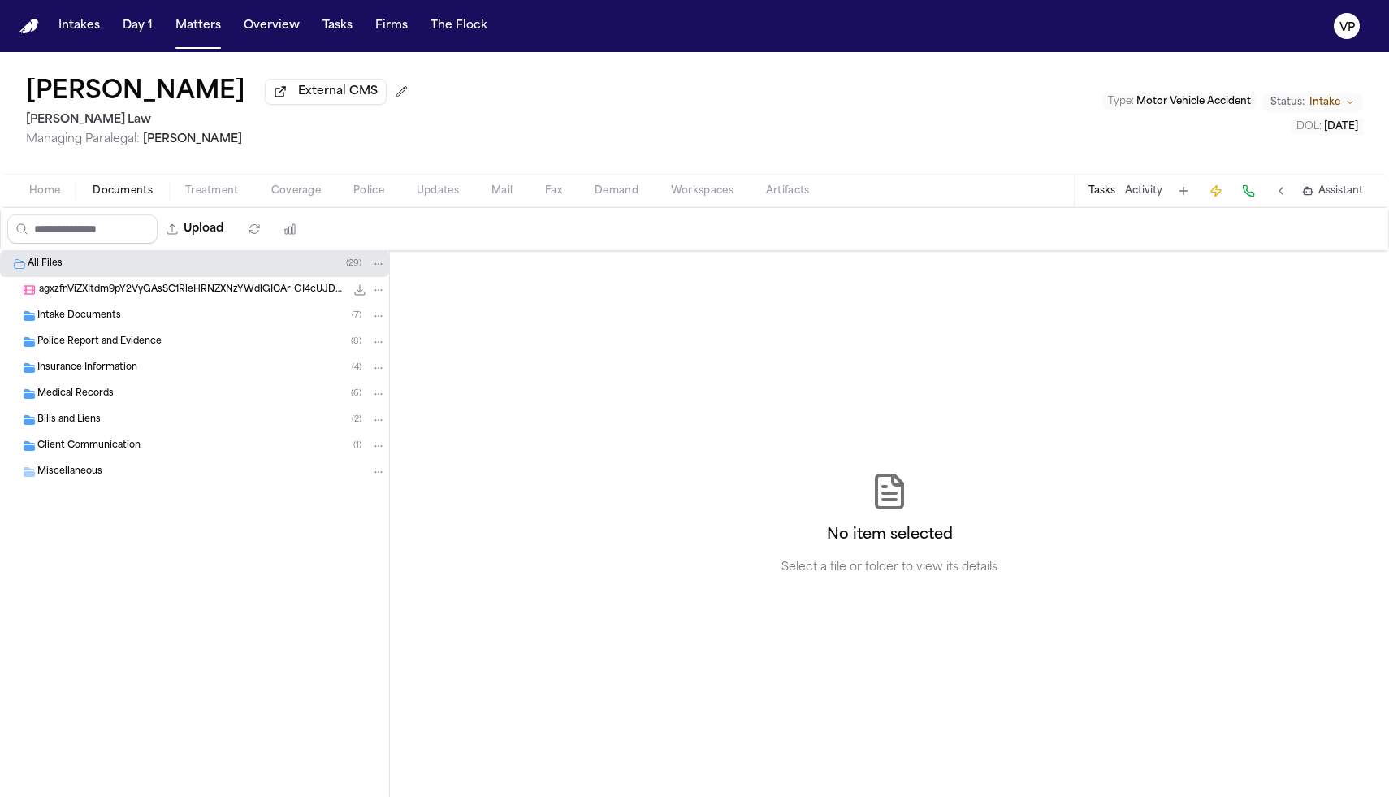
click at [136, 375] on div "Insurance Information ( 4 )" at bounding box center [211, 368] width 348 height 15
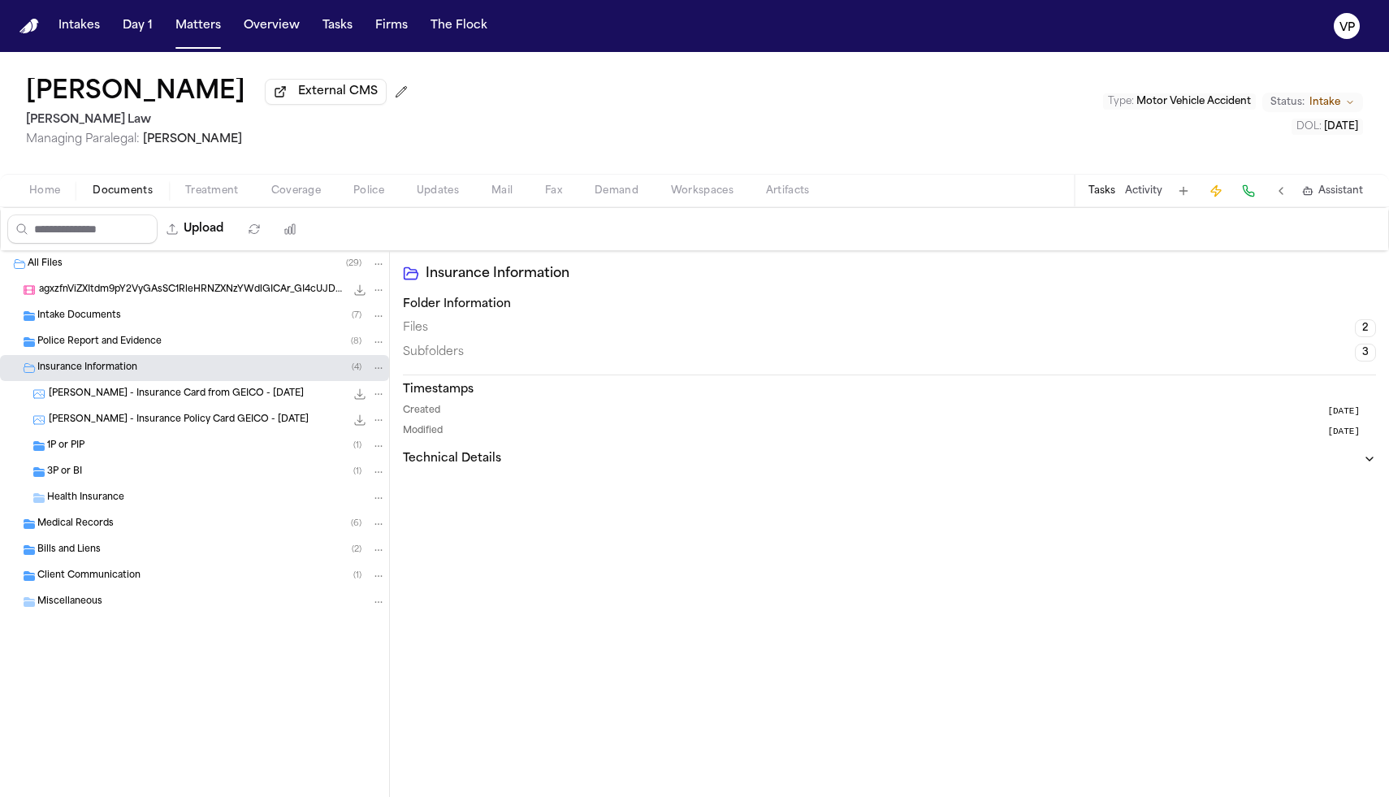
click at [157, 399] on span "[PERSON_NAME] - Insurance Card from GEICO - [DATE]" at bounding box center [176, 394] width 255 height 14
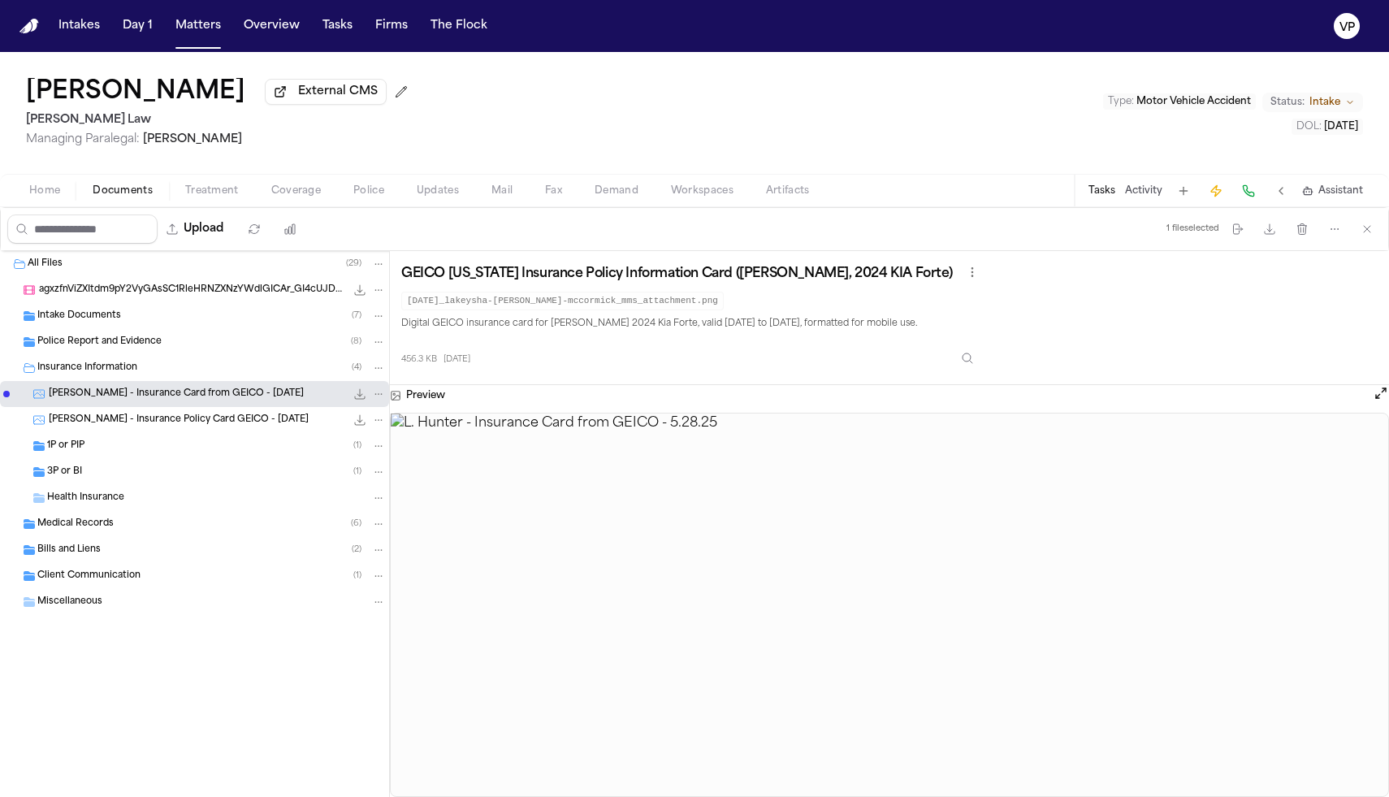
click at [158, 459] on div "1P or PIP ( 1 )" at bounding box center [194, 446] width 389 height 26
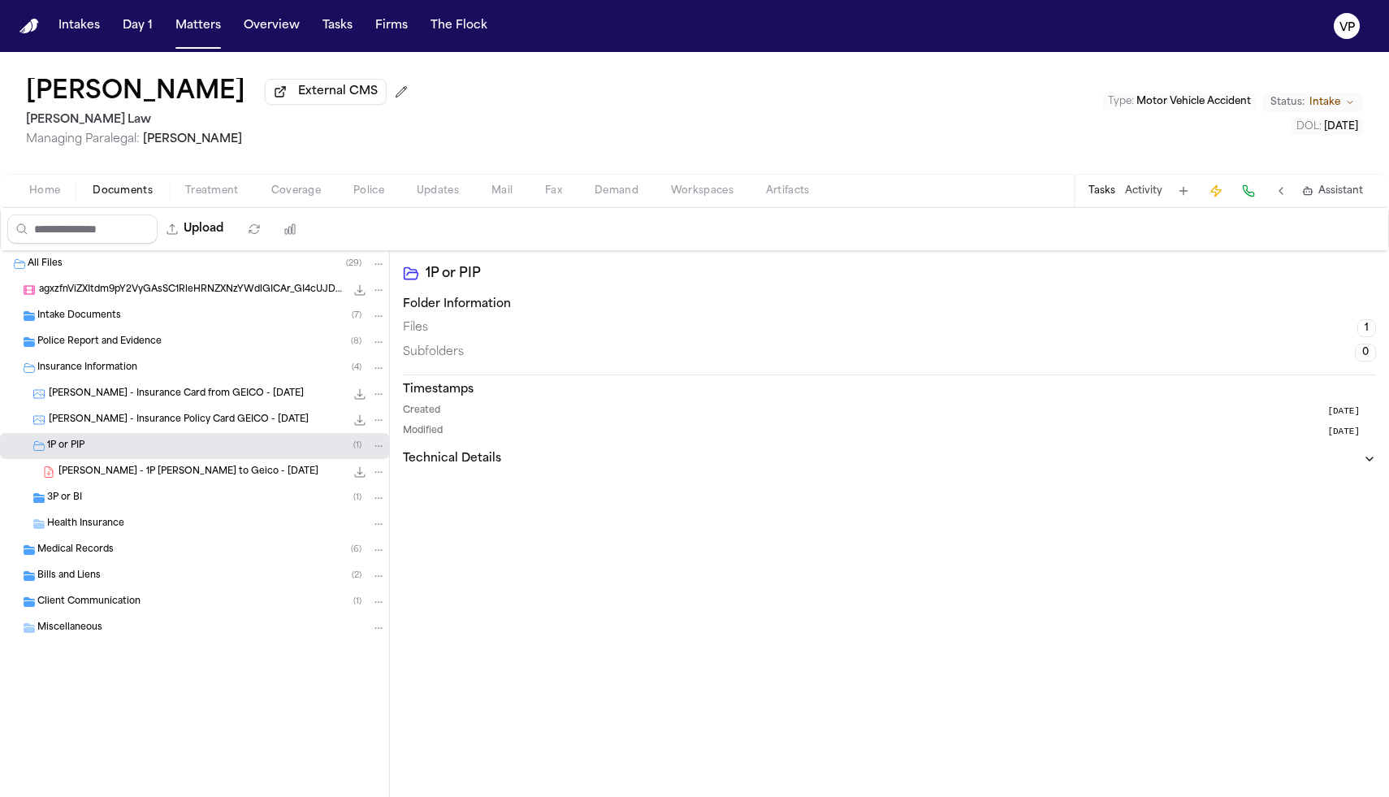
click at [192, 477] on span "[PERSON_NAME] - 1P [PERSON_NAME] to Geico - [DATE]" at bounding box center [188, 472] width 260 height 14
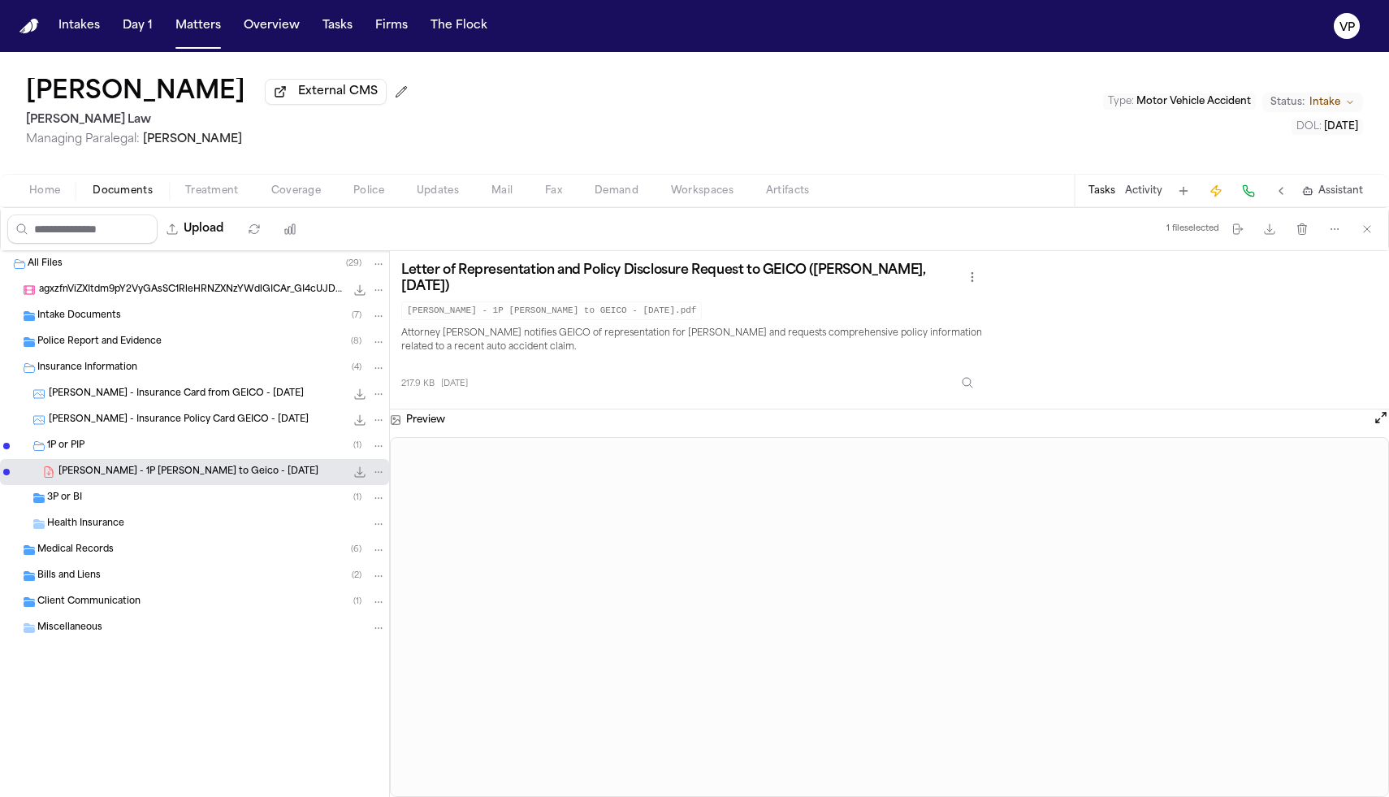
click at [162, 317] on div "Intake Documents ( 7 )" at bounding box center [211, 316] width 348 height 15
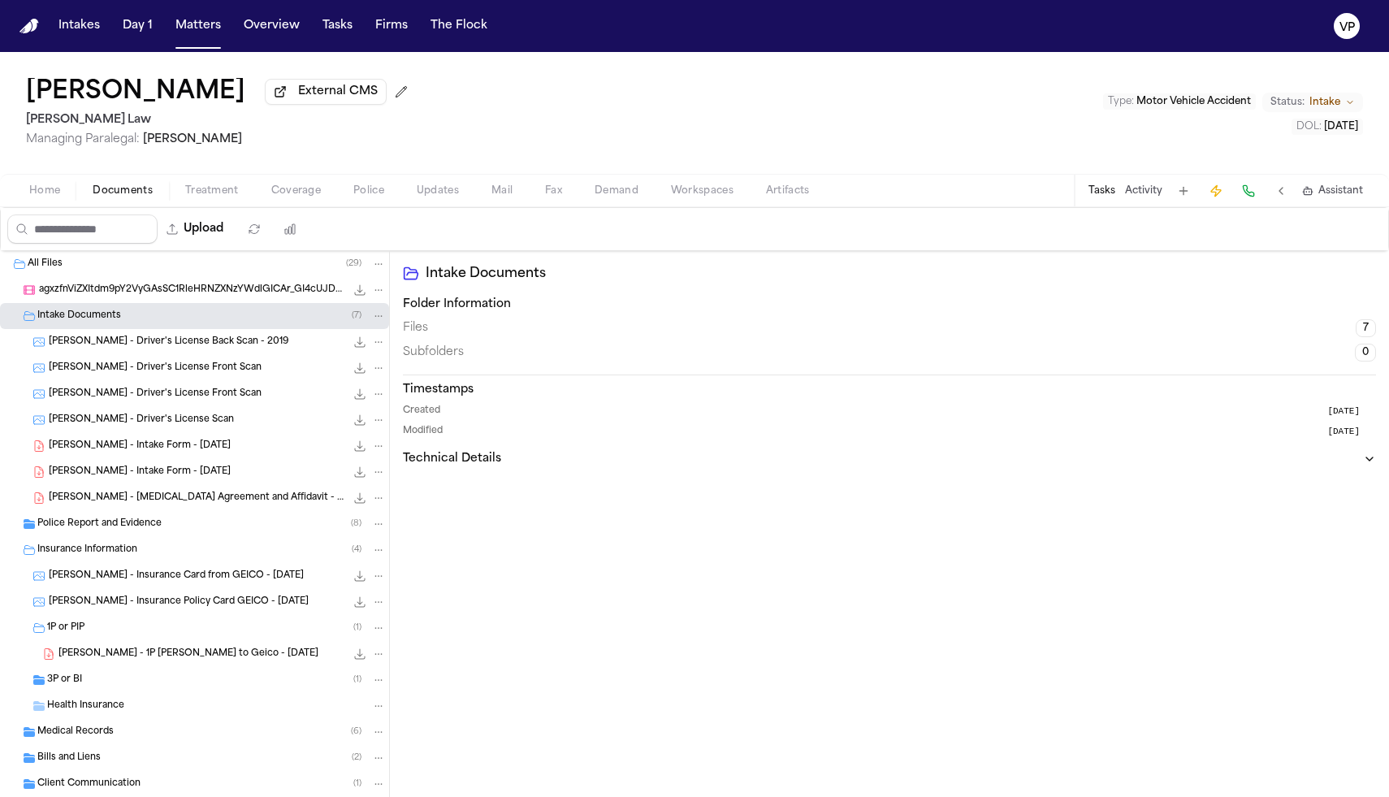
click at [201, 347] on span "[PERSON_NAME] - Driver's License Back Scan - 2019" at bounding box center [169, 342] width 240 height 14
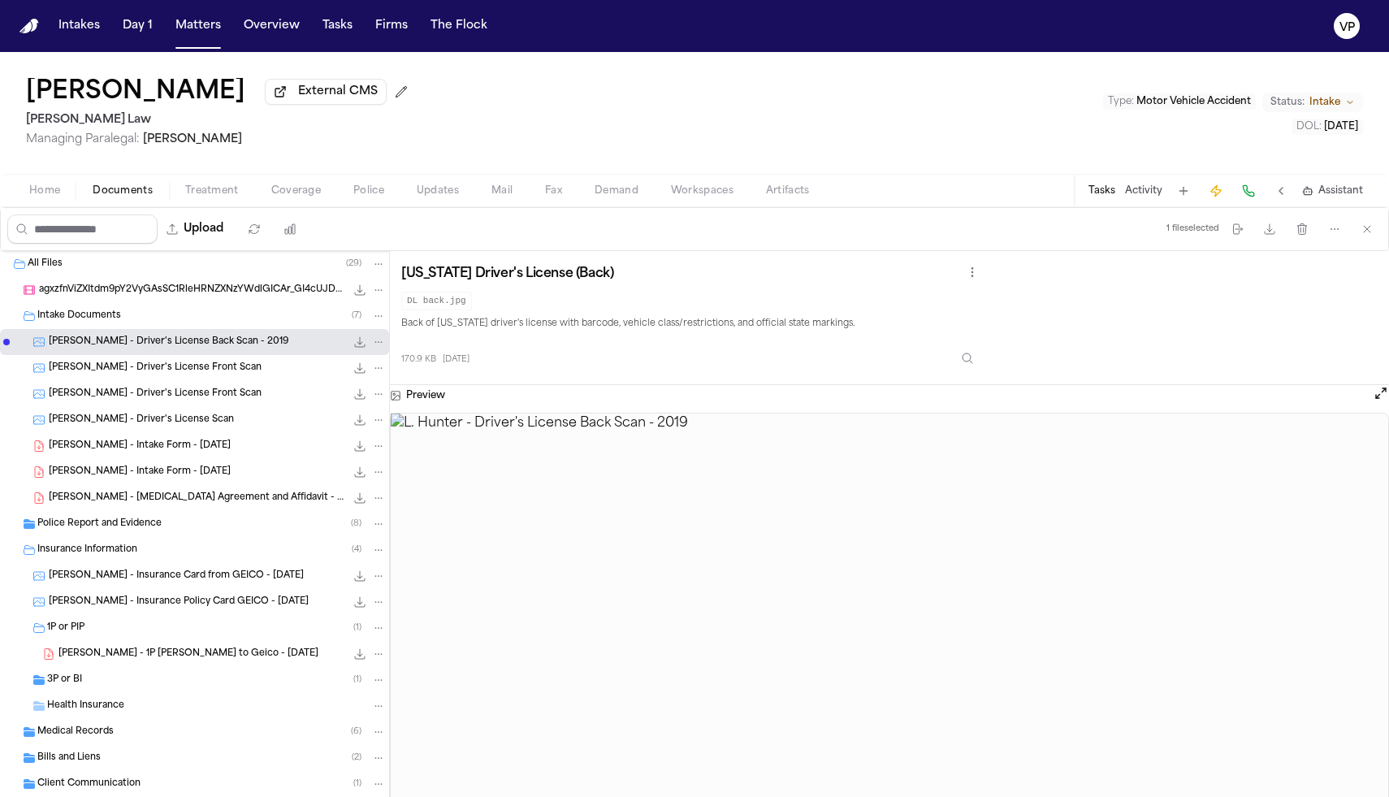
click at [203, 371] on span "[PERSON_NAME] - Driver's License Front Scan" at bounding box center [155, 368] width 213 height 14
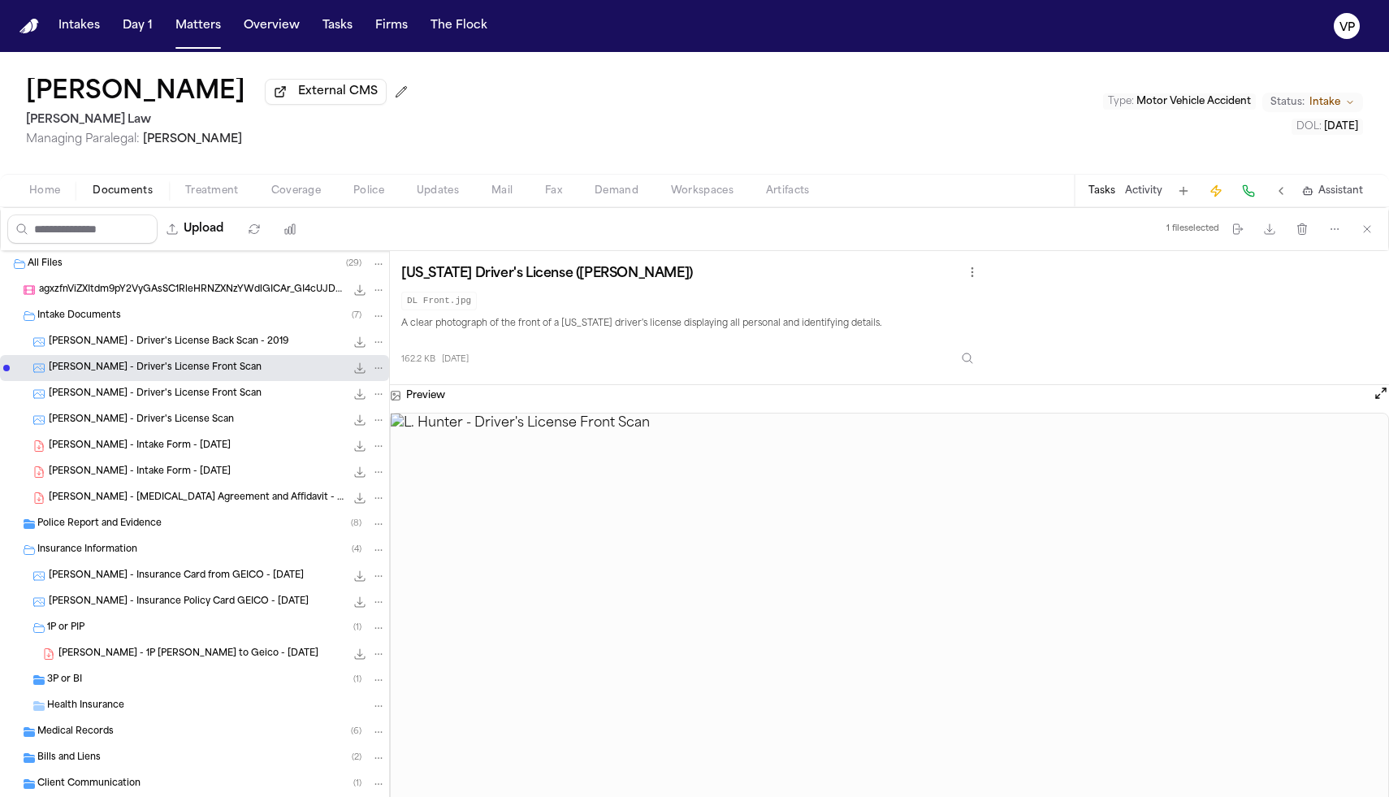
click at [29, 318] on icon "Folder: Intake Documents" at bounding box center [29, 315] width 13 height 13
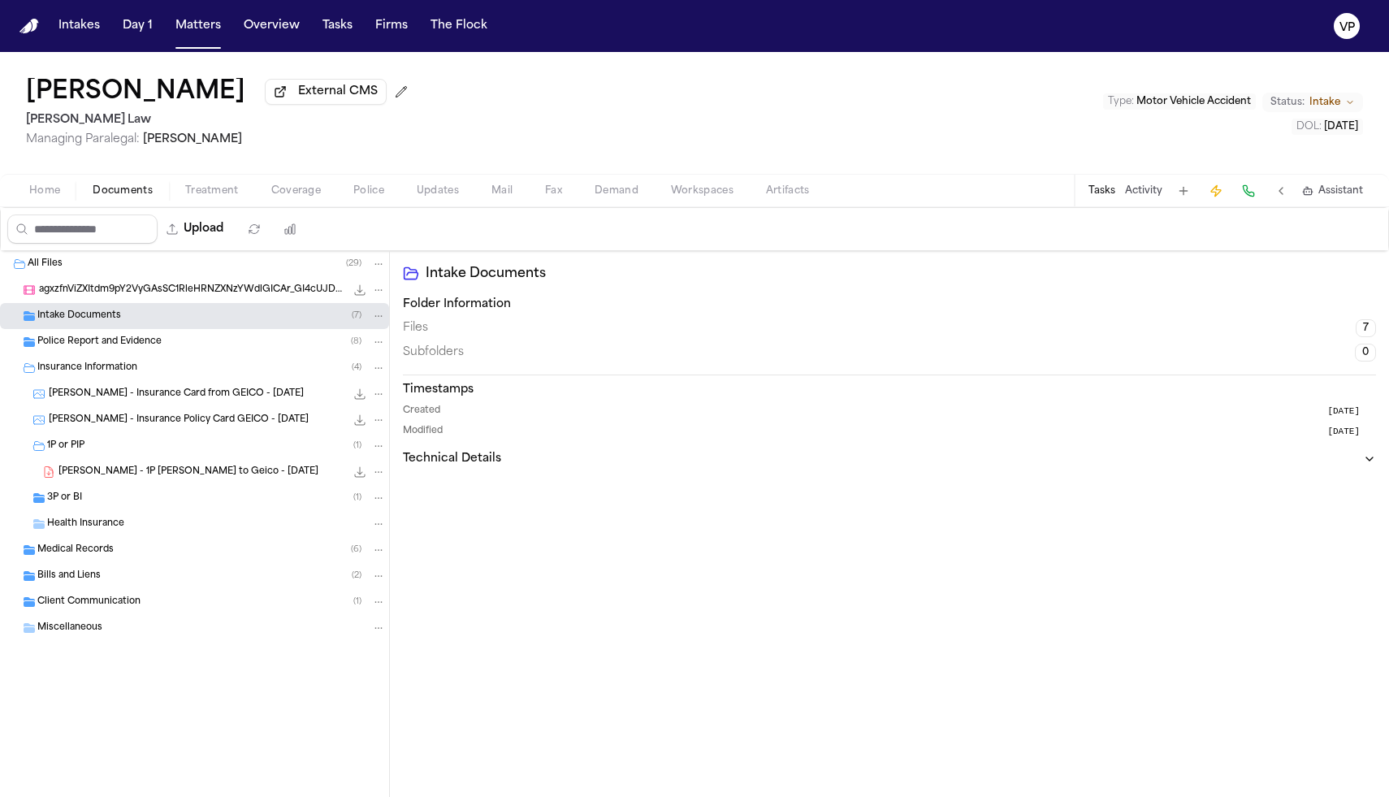
click at [68, 374] on span "Insurance Information" at bounding box center [87, 368] width 100 height 14
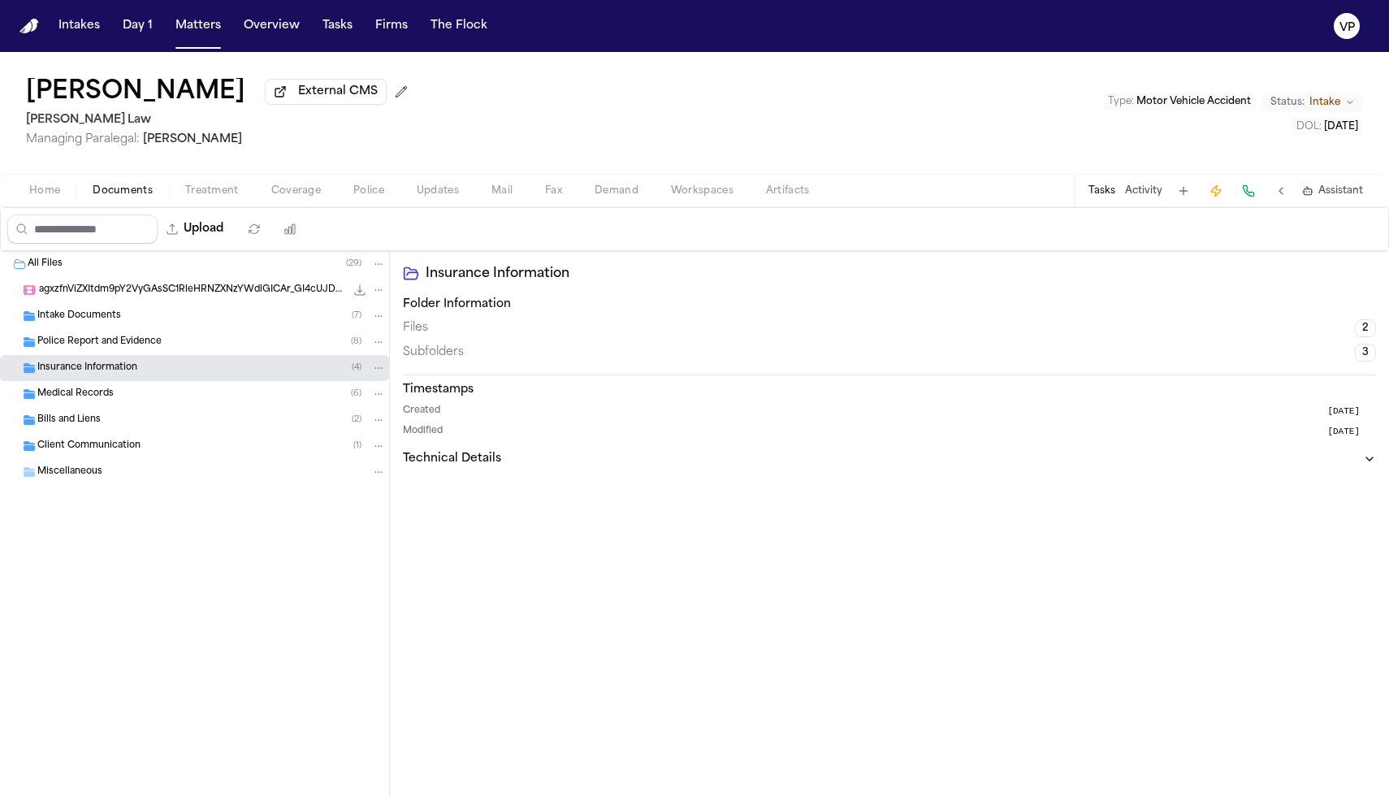
click at [133, 349] on span "Police Report and Evidence" at bounding box center [99, 342] width 124 height 14
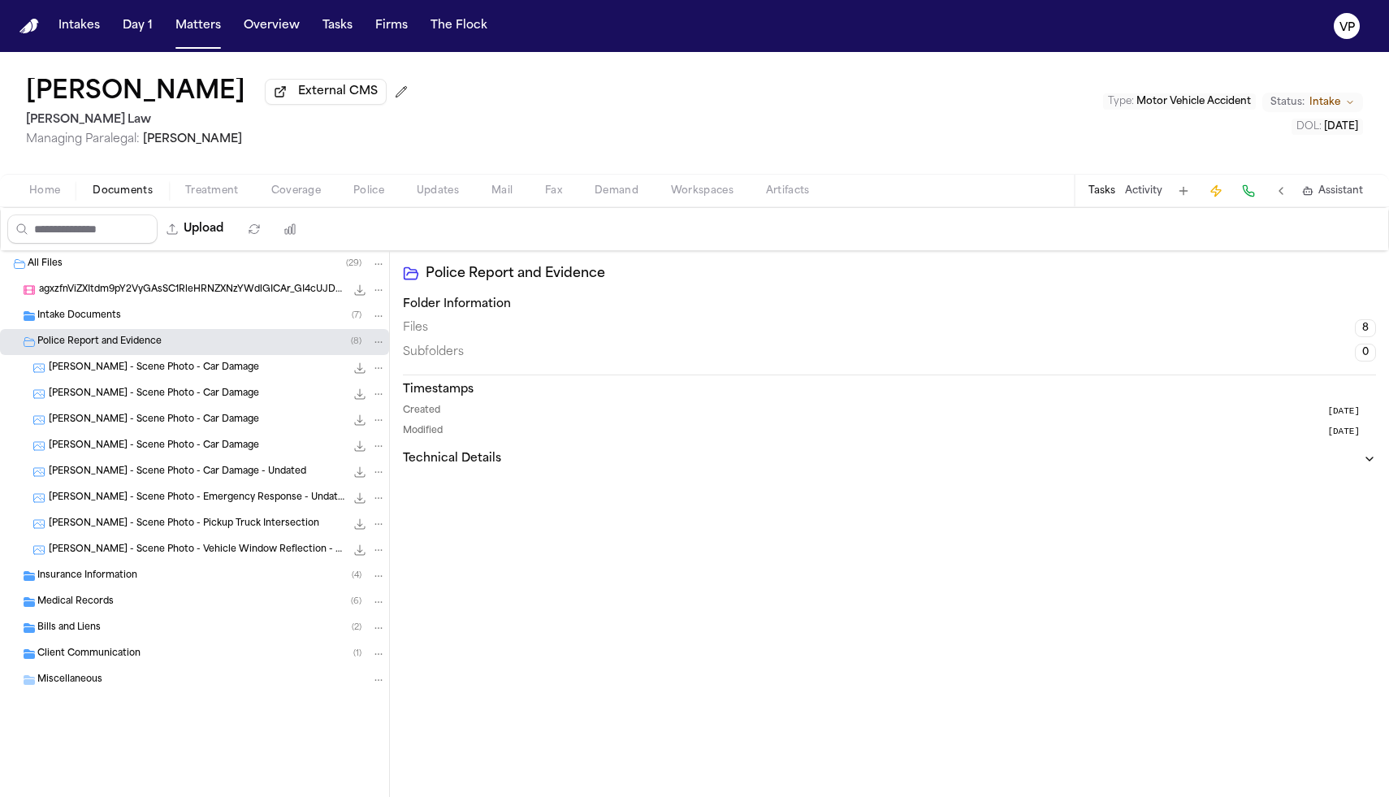
click at [144, 375] on span "[PERSON_NAME] - Scene Photo - Car Damage" at bounding box center [154, 368] width 210 height 14
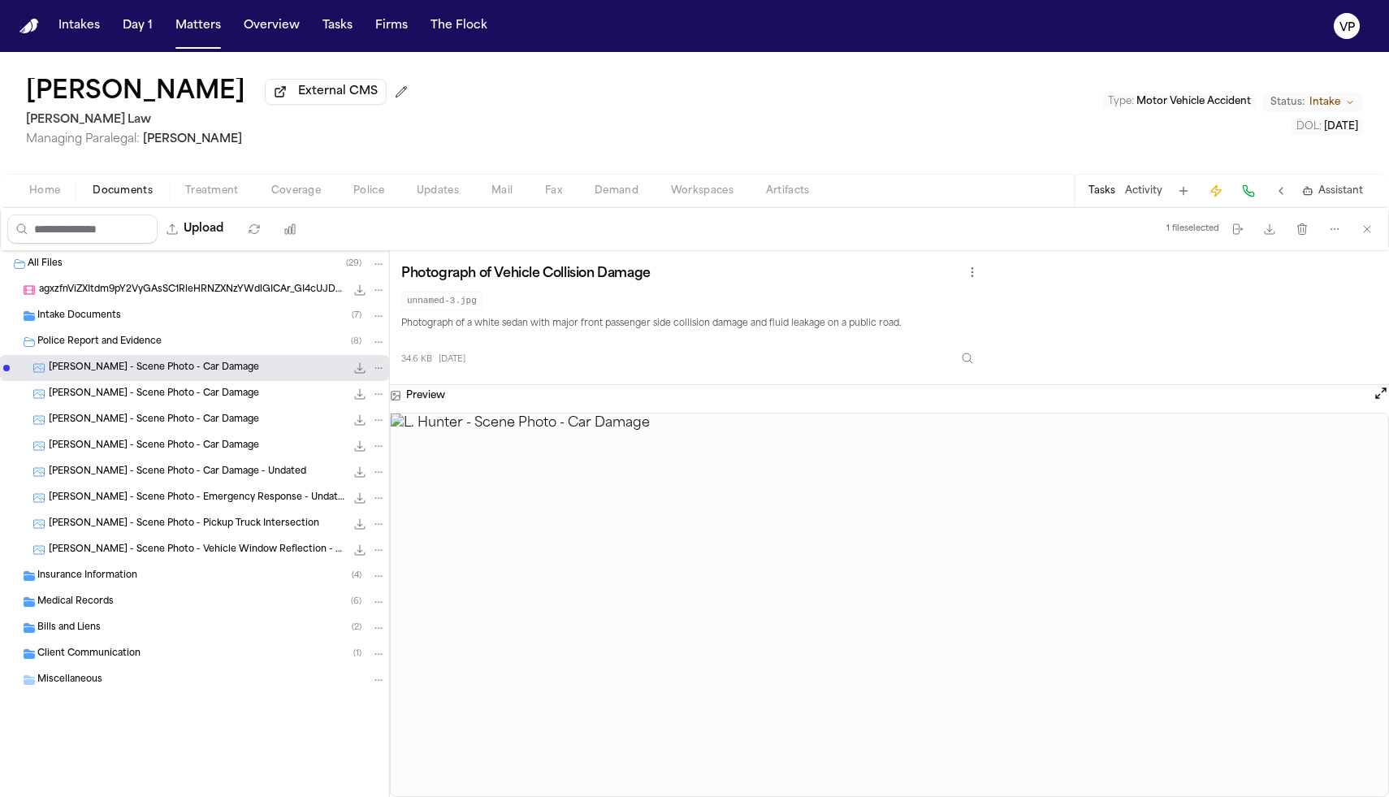
click at [176, 390] on span "[PERSON_NAME] - Scene Photo - Car Damage" at bounding box center [154, 394] width 210 height 14
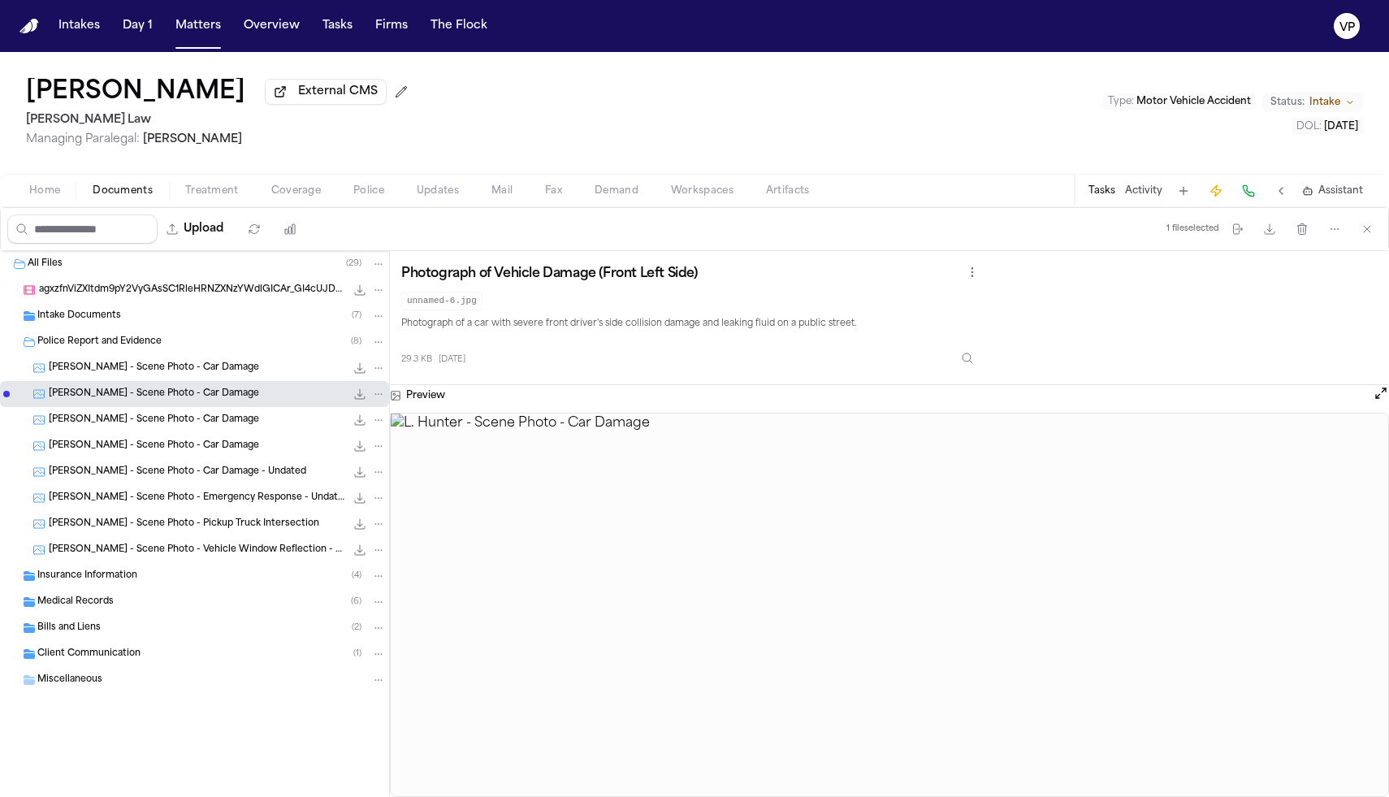
click at [182, 432] on div "[PERSON_NAME] - Scene Photo - Car Damage 30.3 KB • JPG" at bounding box center [194, 420] width 389 height 26
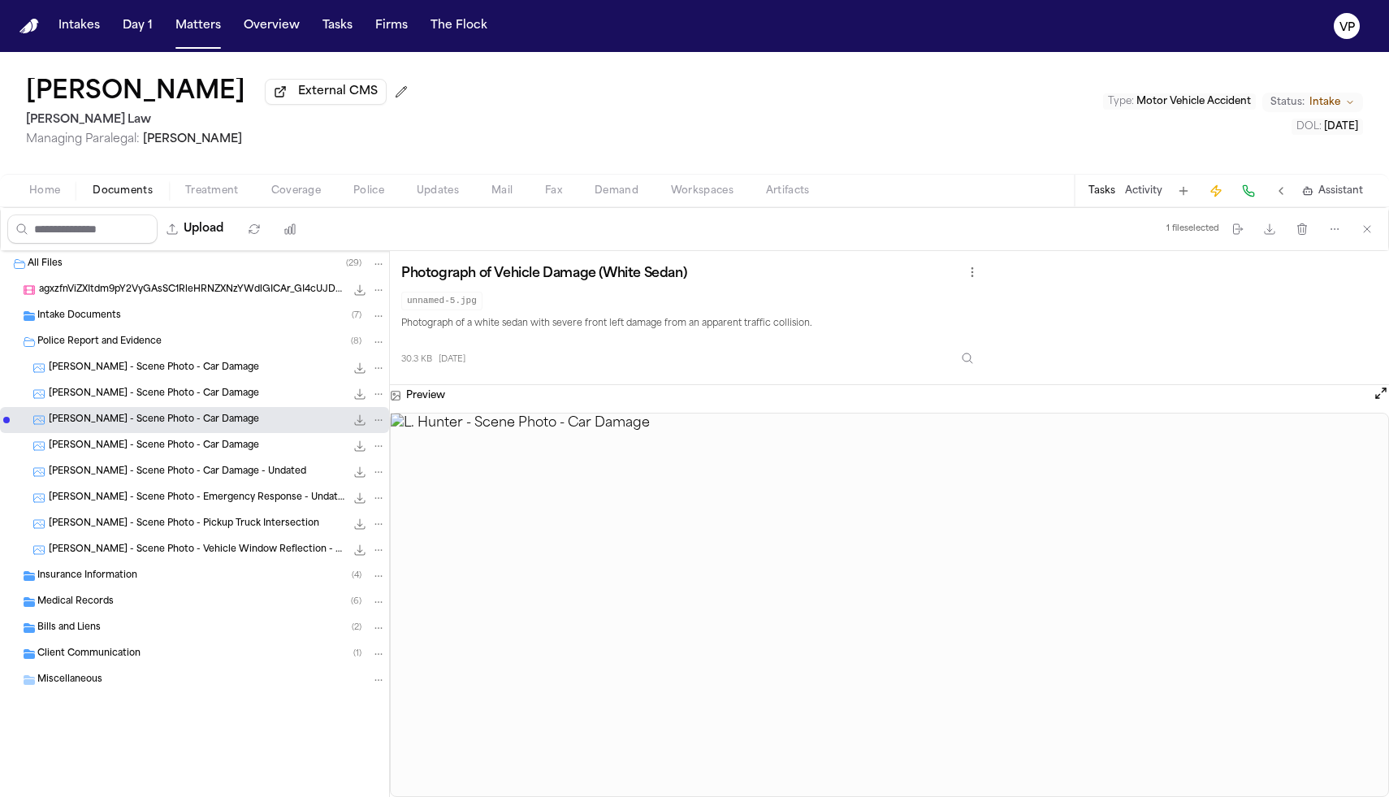
click at [185, 453] on span "[PERSON_NAME] - Scene Photo - Car Damage" at bounding box center [154, 446] width 210 height 14
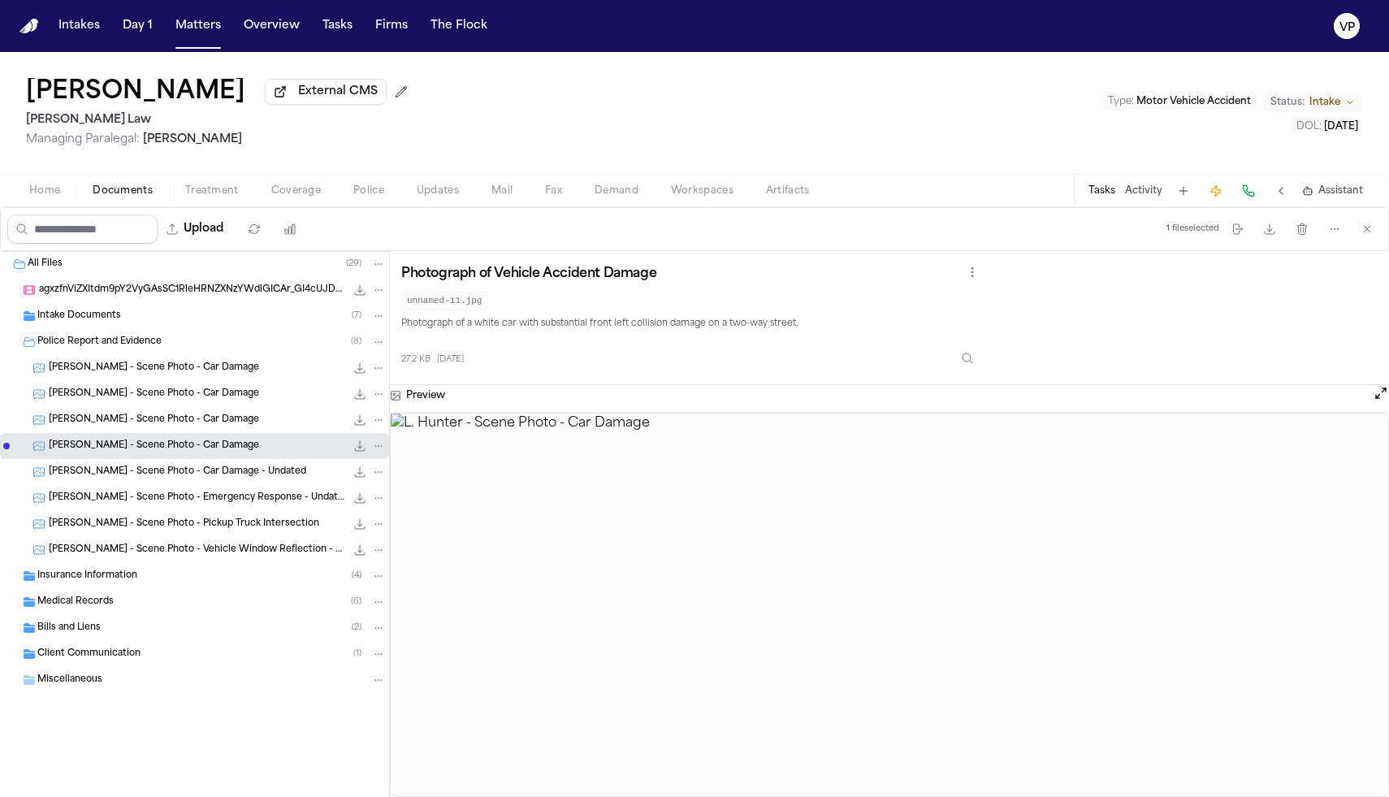
click at [185, 480] on div "[PERSON_NAME] - Scene Photo - Car Damage - Undated 33.4 KB • JPG" at bounding box center [217, 472] width 337 height 16
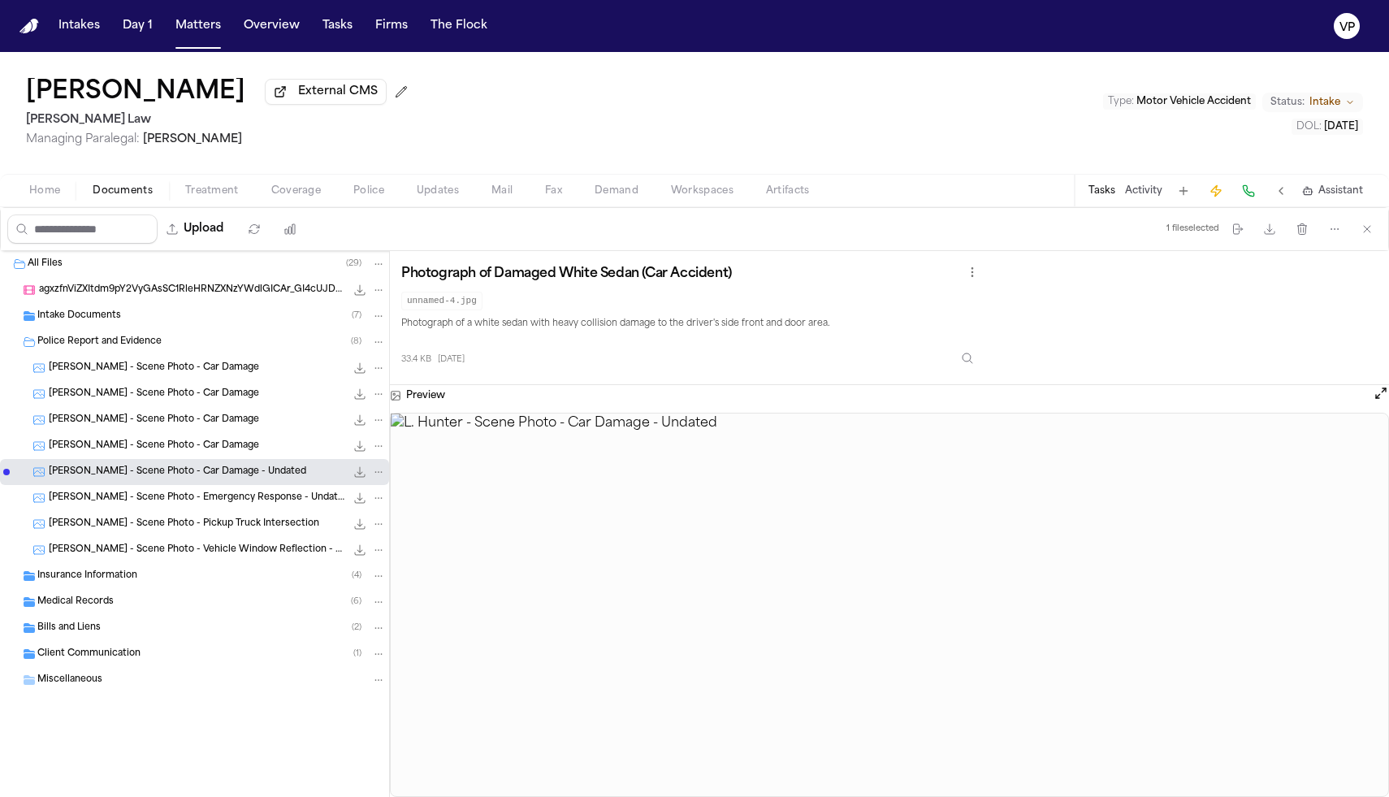
click at [184, 502] on span "[PERSON_NAME] - Scene Photo - Emergency Response - Undated" at bounding box center [197, 498] width 296 height 14
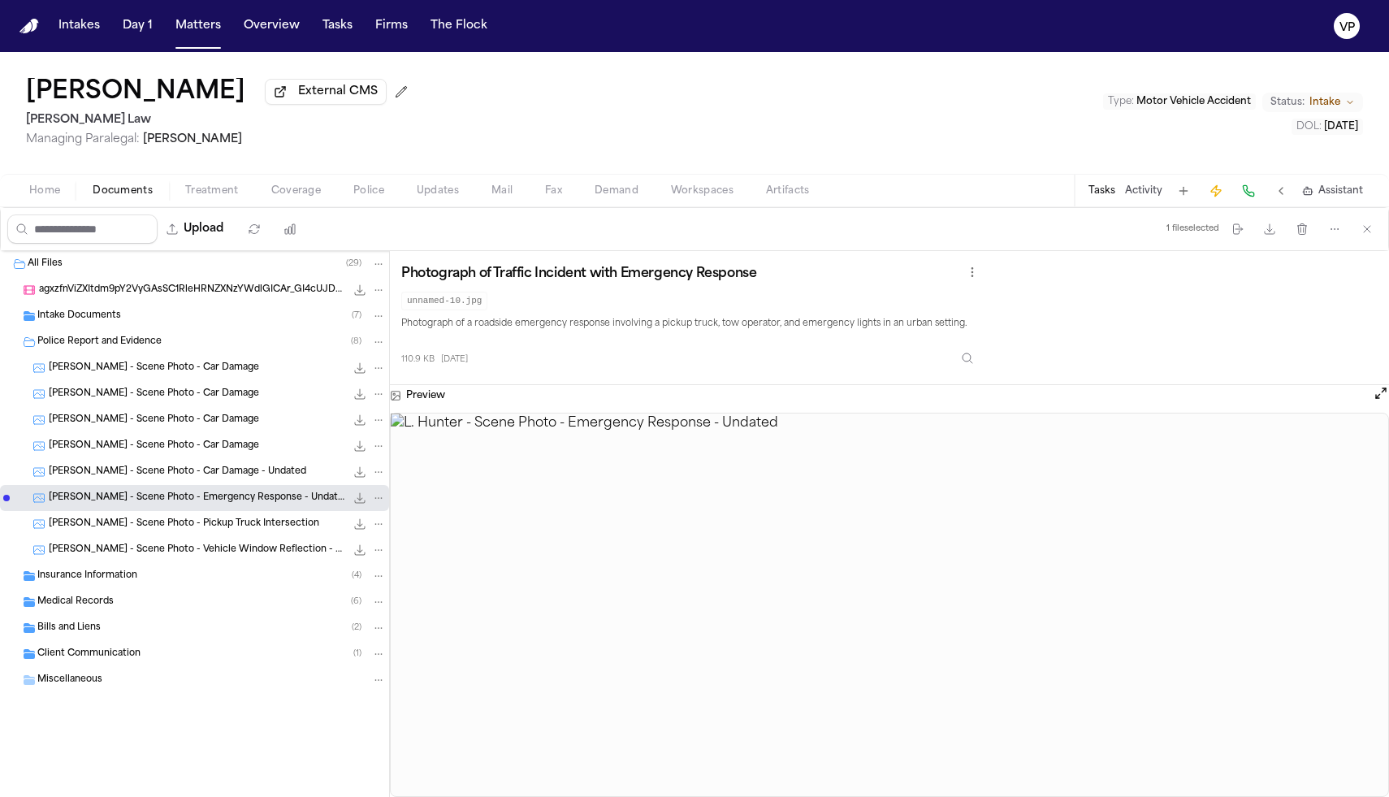
click at [224, 524] on span "[PERSON_NAME] - Scene Photo - Pickup Truck Intersection" at bounding box center [184, 524] width 270 height 14
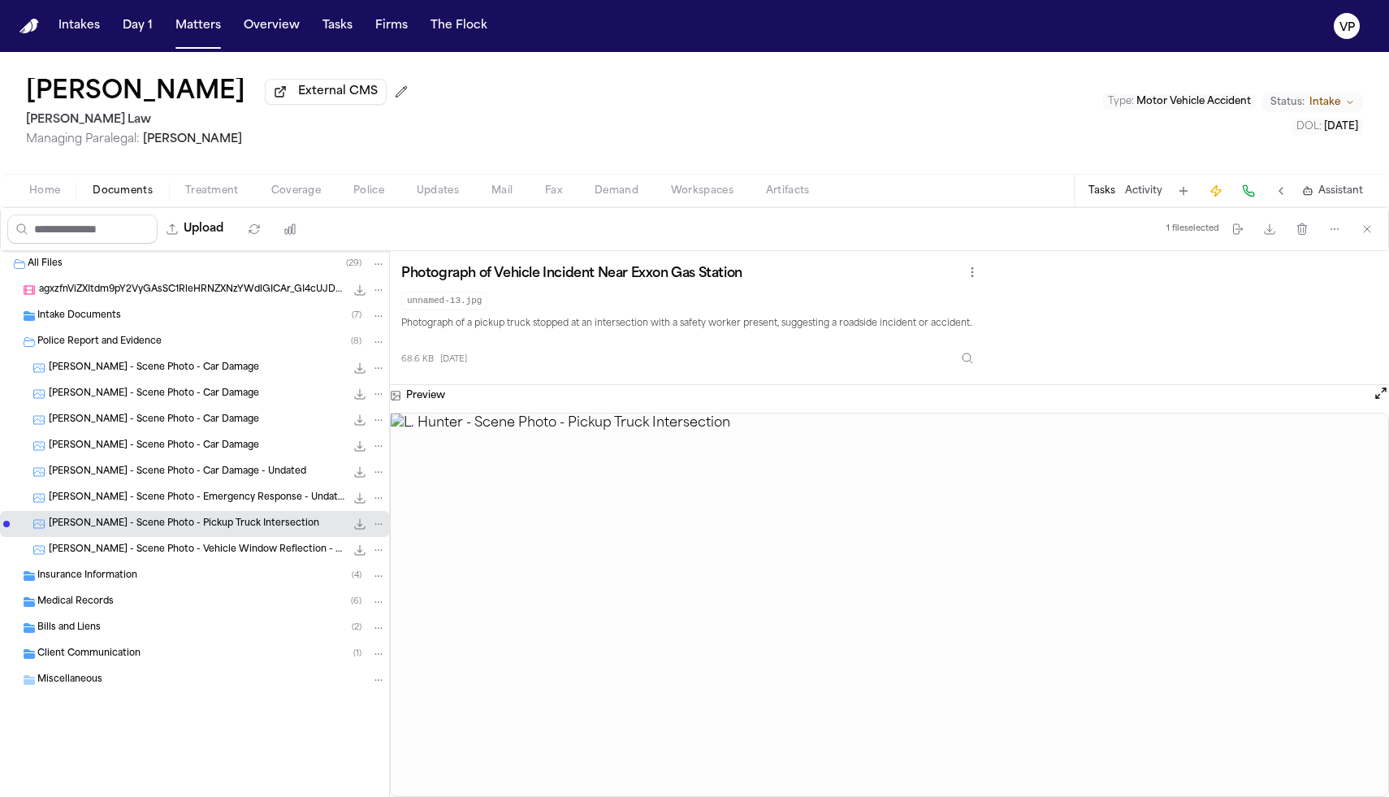
click at [217, 550] on span "[PERSON_NAME] - Scene Photo - Vehicle Window Reflection - Undated" at bounding box center [197, 550] width 296 height 14
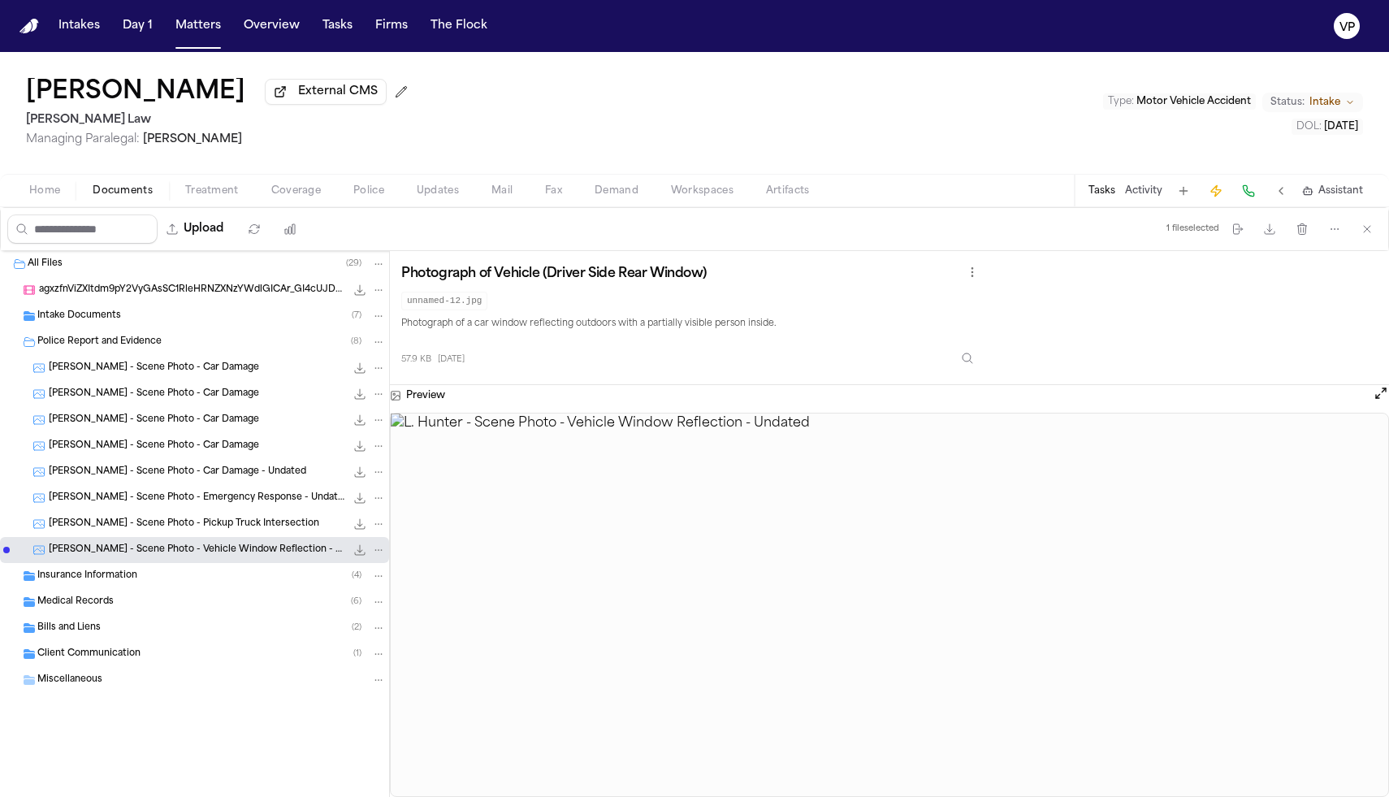
click at [146, 323] on div "Intake Documents ( 7 )" at bounding box center [211, 316] width 348 height 15
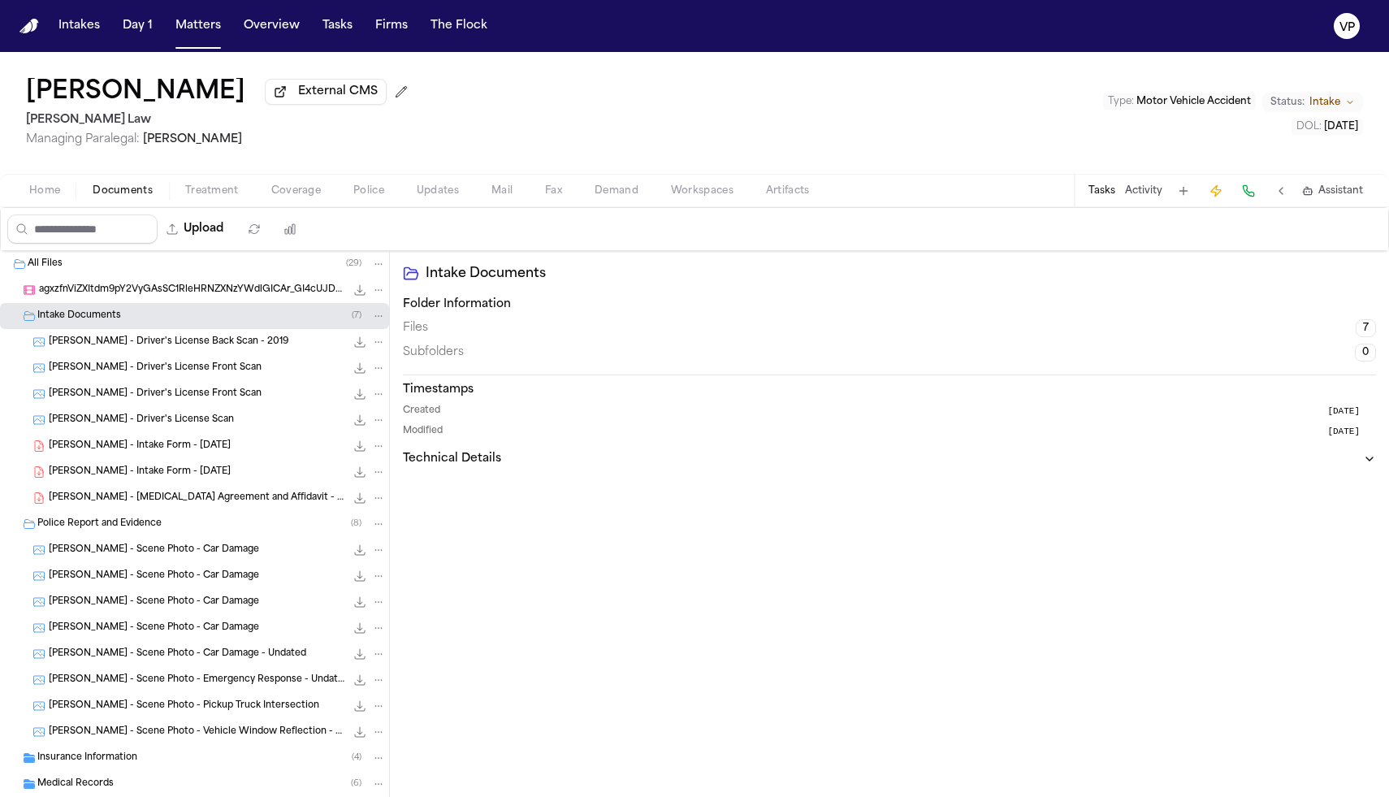
click at [206, 451] on div "[PERSON_NAME] - Intake Form - [DATE] 173.6 KB • PDF" at bounding box center [217, 446] width 337 height 16
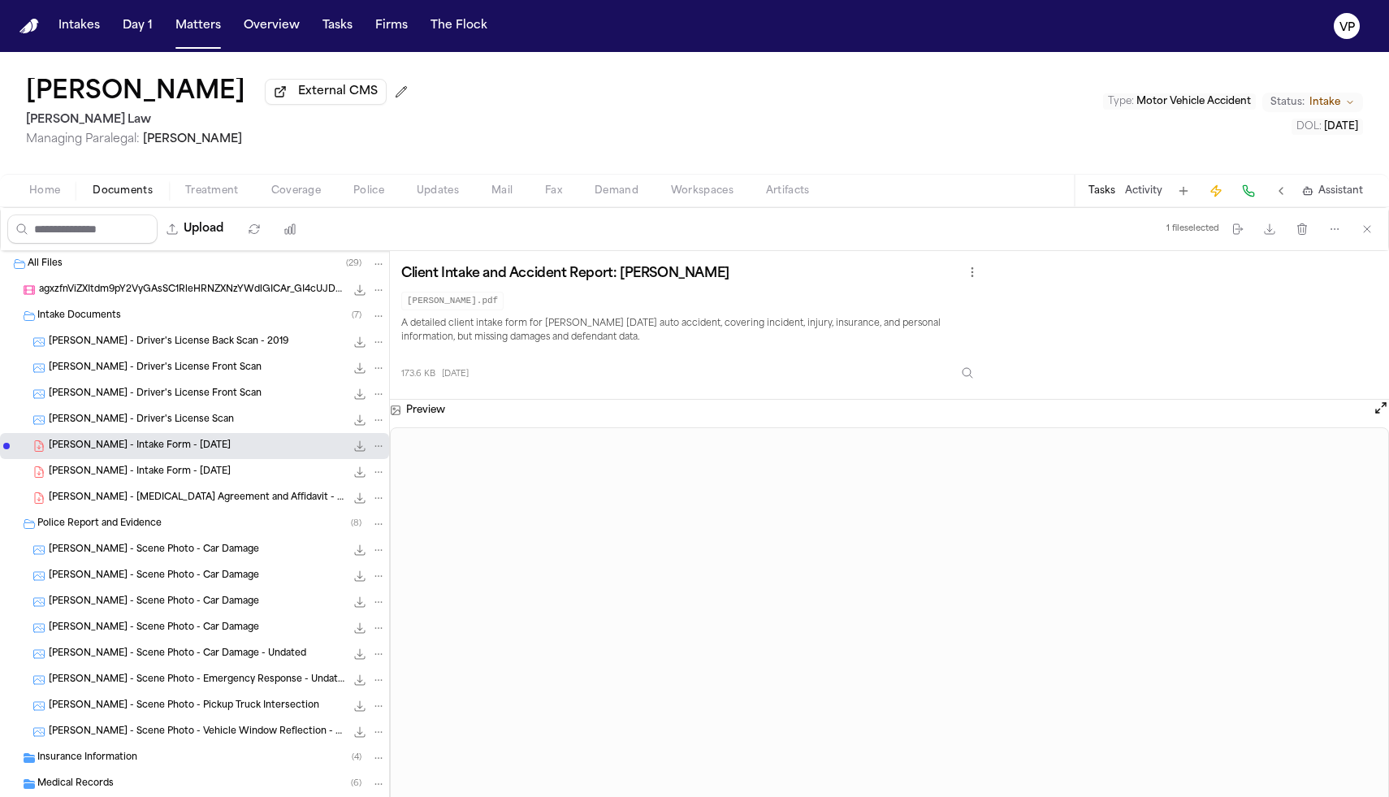
click at [225, 480] on div "[PERSON_NAME] - Intake Form - [DATE] 173.6 KB • PDF" at bounding box center [217, 472] width 337 height 16
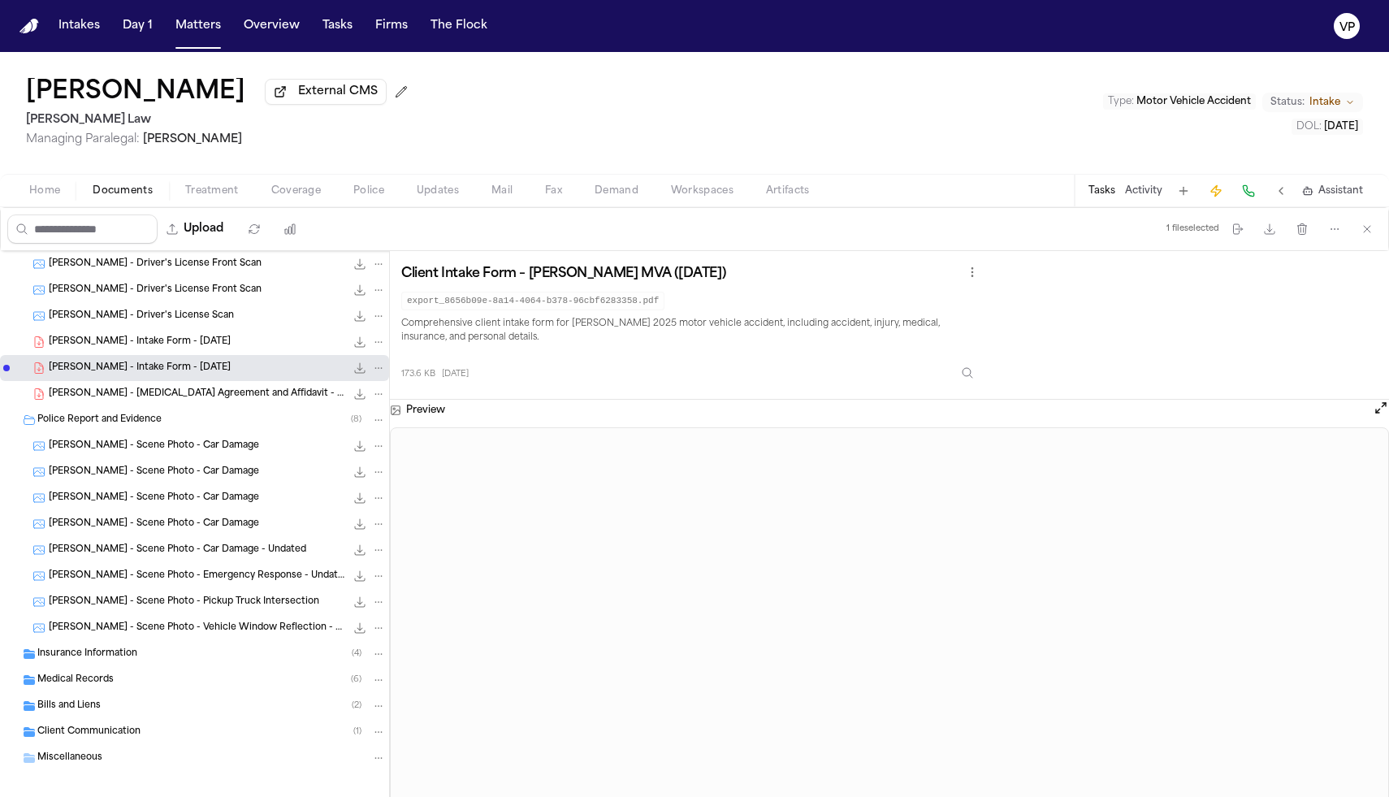
scroll to position [119, 0]
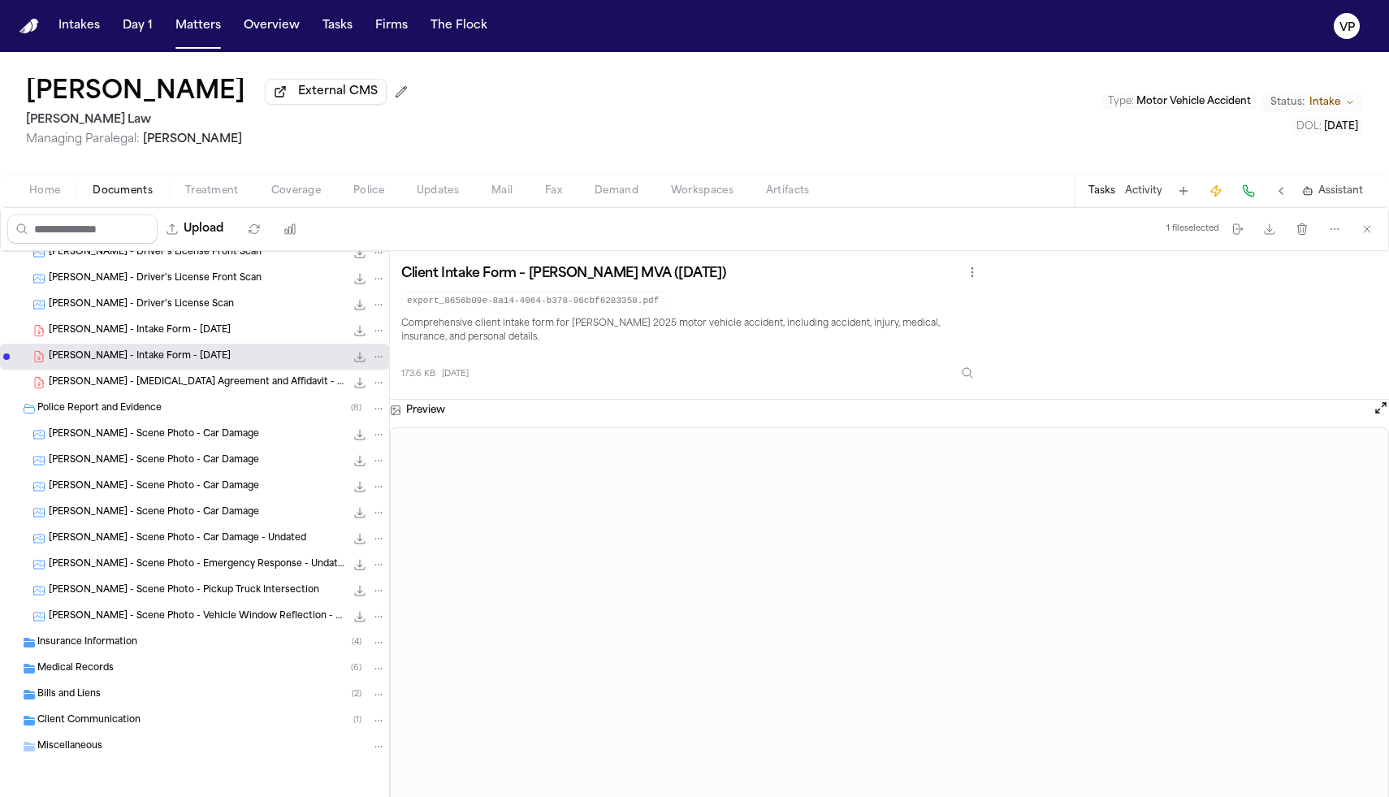
click at [194, 742] on div "Miscellaneous" at bounding box center [211, 746] width 348 height 15
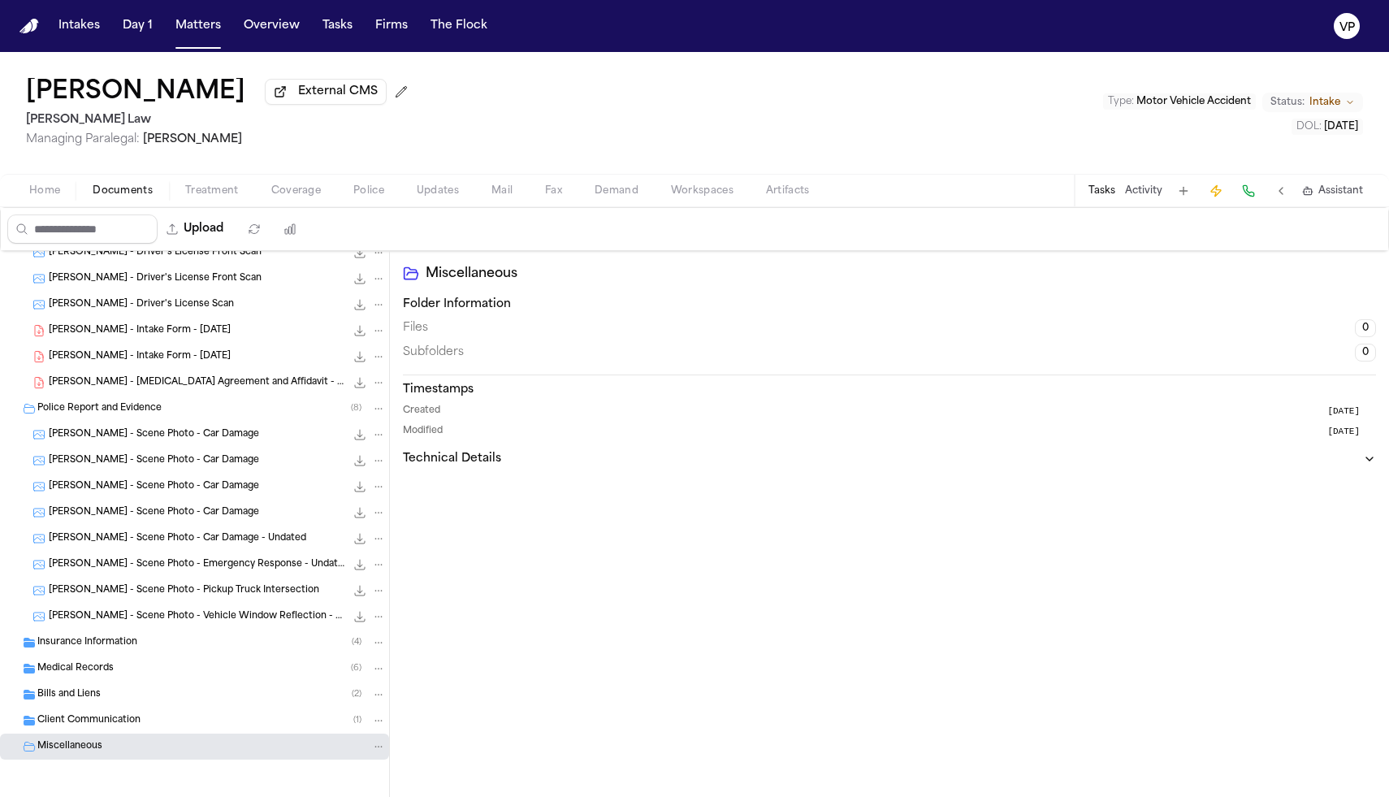
click at [43, 206] on div "Home Documents Treatment Coverage Police Updates Mail Fax Demand Workspaces Art…" at bounding box center [694, 190] width 1389 height 32
click at [46, 197] on span "Home" at bounding box center [44, 190] width 31 height 13
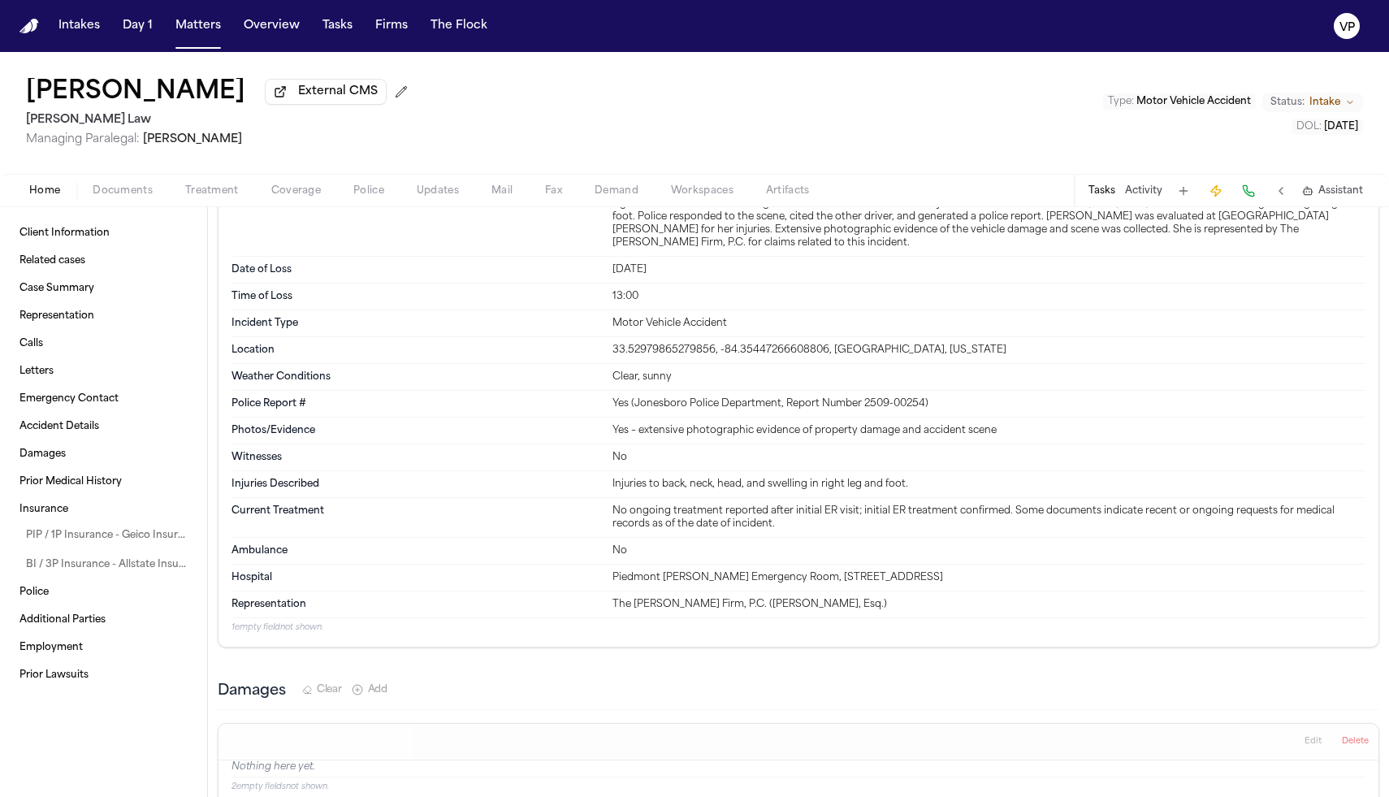
scroll to position [1556, 0]
